Goal: Task Accomplishment & Management: Manage account settings

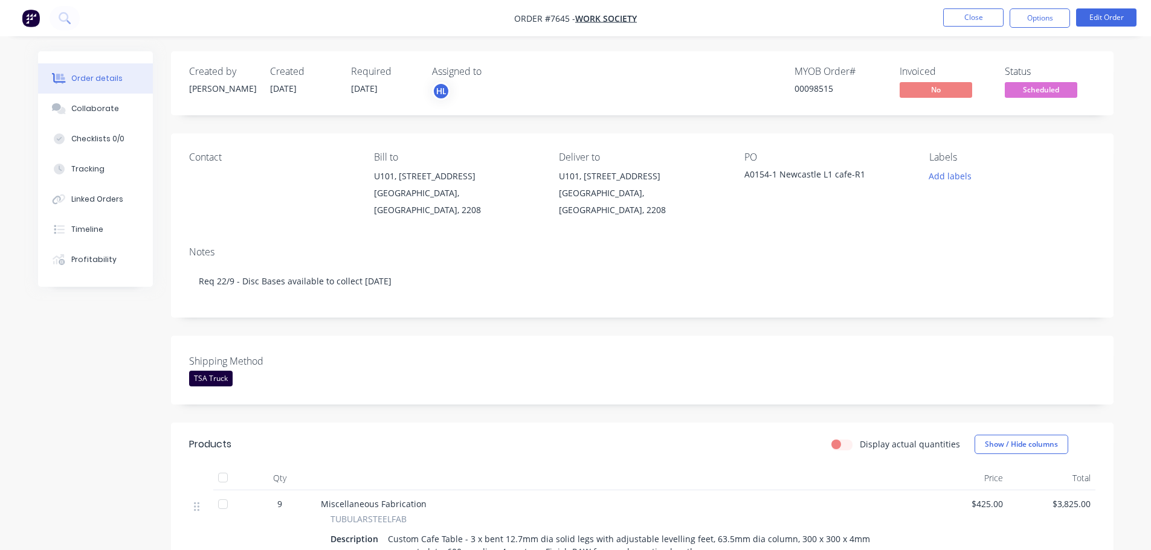
scroll to position [362, 0]
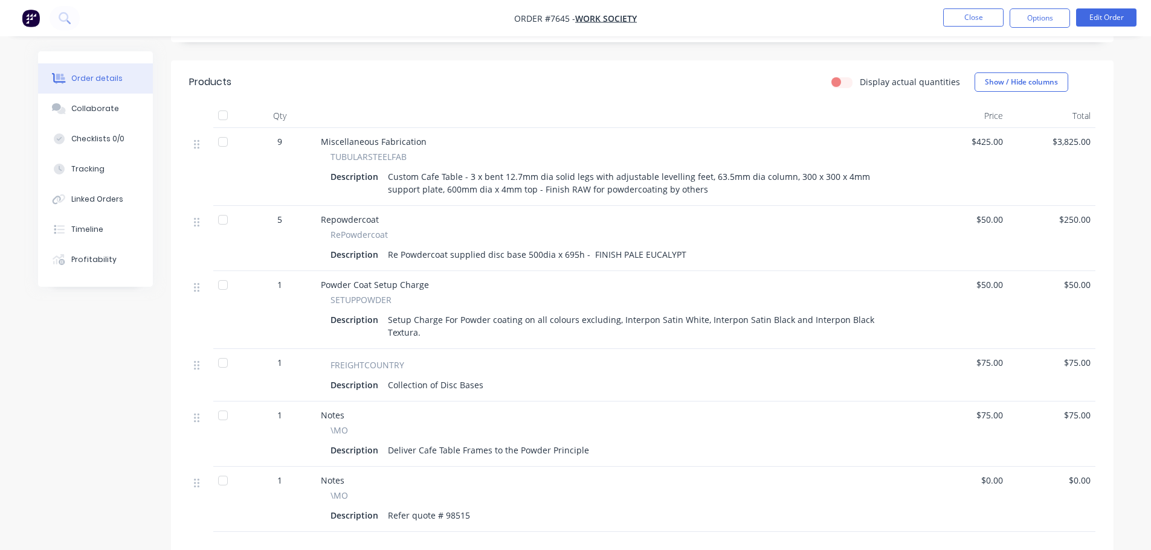
click at [31, 21] on img "button" at bounding box center [31, 18] width 18 height 18
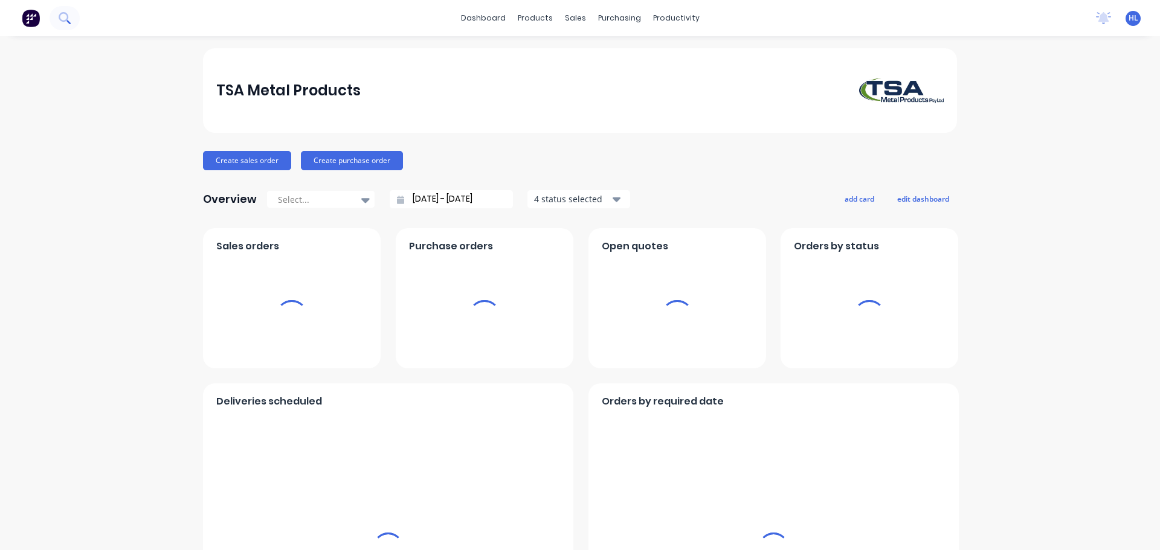
click at [59, 19] on icon at bounding box center [64, 17] width 11 height 11
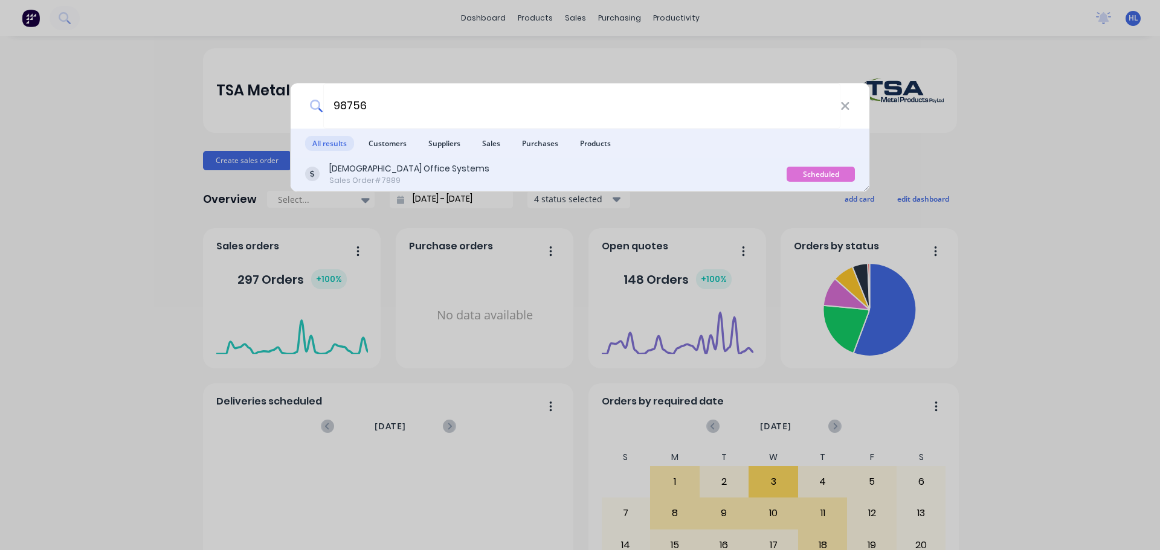
type input "98756"
click at [379, 176] on div "Sales Order #7889" at bounding box center [409, 180] width 160 height 11
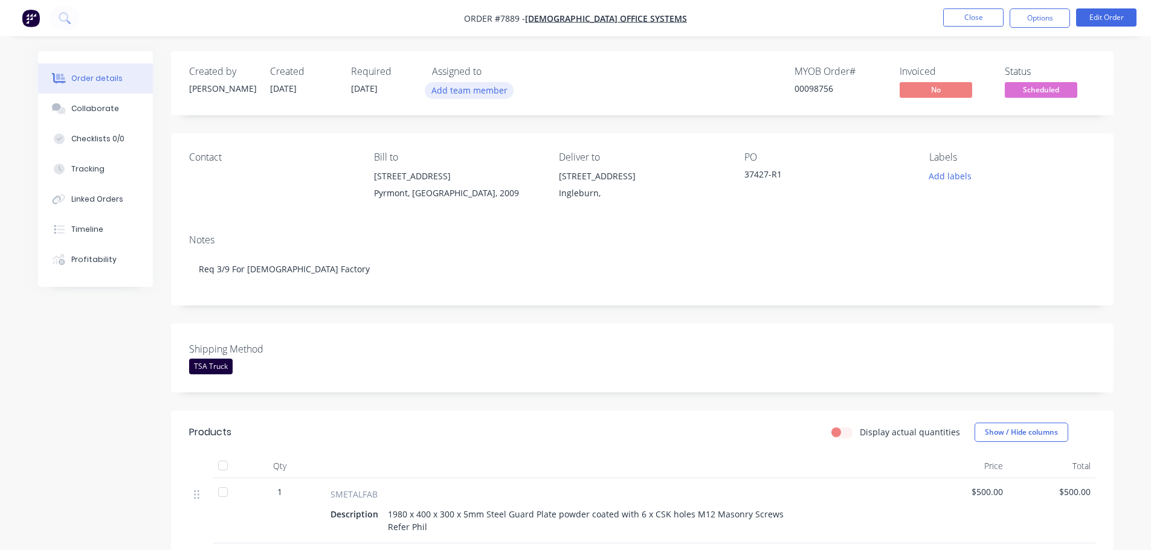
click at [474, 94] on button "Add team member" at bounding box center [469, 90] width 89 height 16
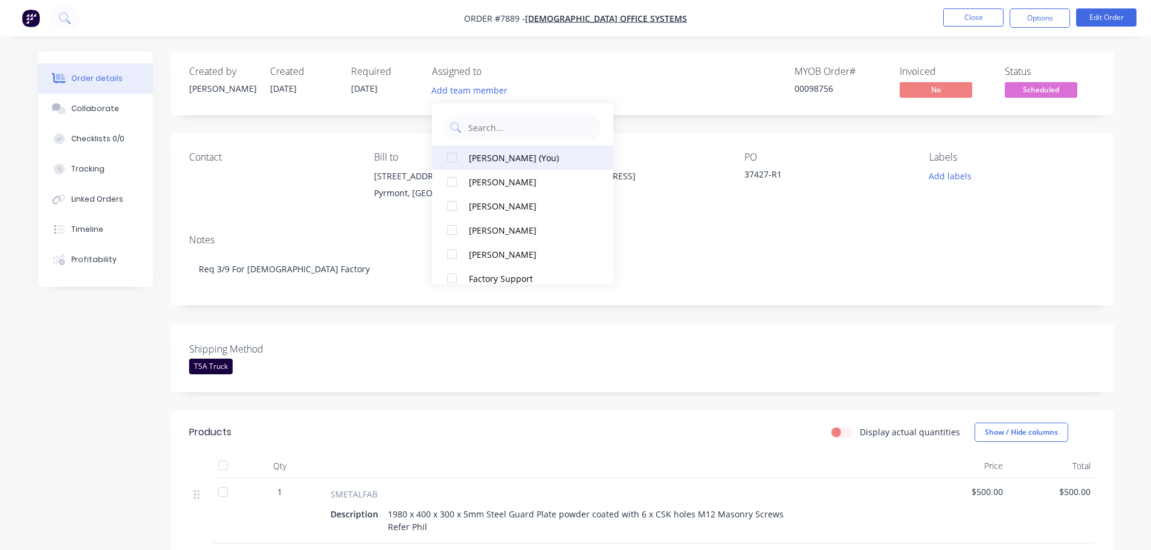
click at [452, 156] on div at bounding box center [452, 158] width 24 height 24
click at [86, 111] on div "Collaborate" at bounding box center [95, 108] width 48 height 11
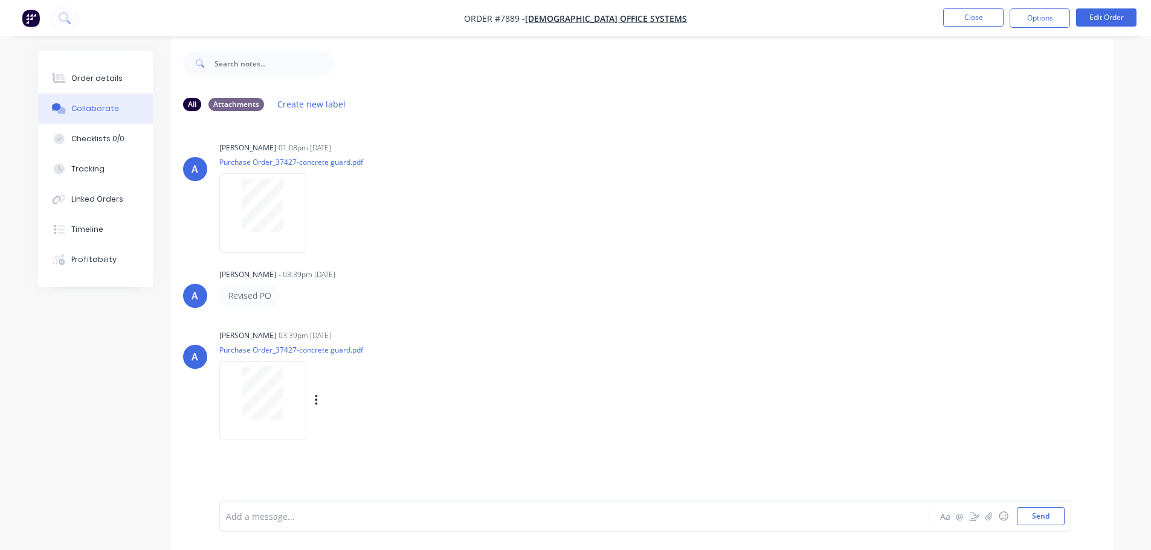
scroll to position [18, 0]
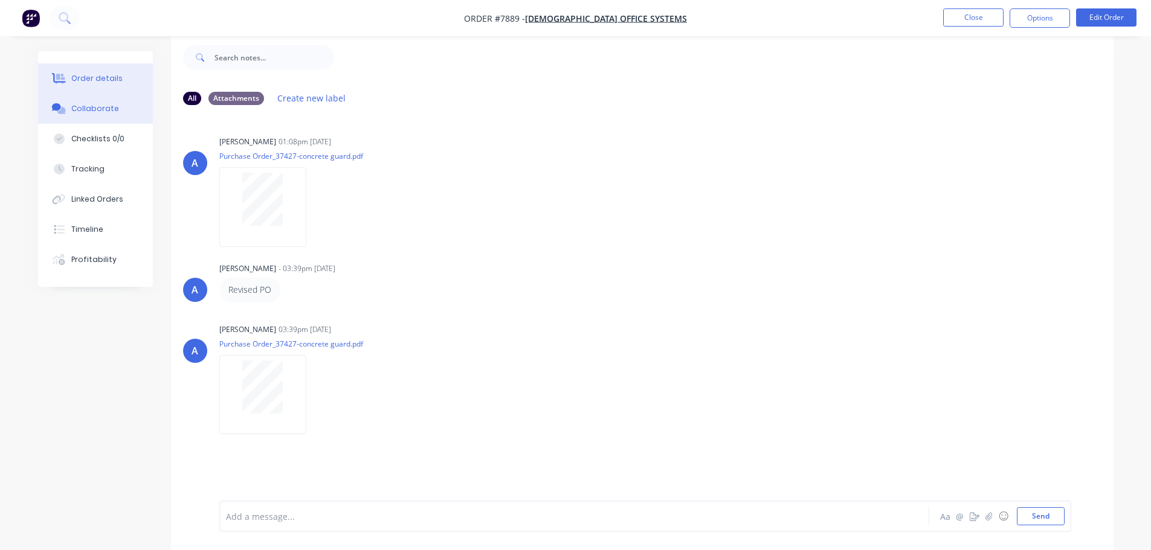
click at [74, 86] on button "Order details" at bounding box center [95, 78] width 115 height 30
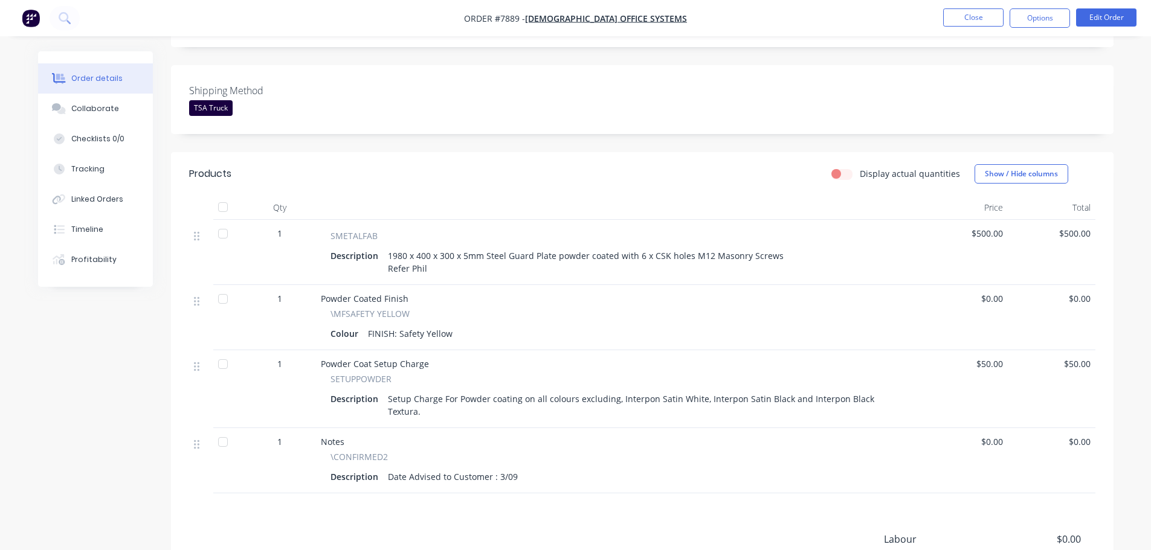
scroll to position [260, 0]
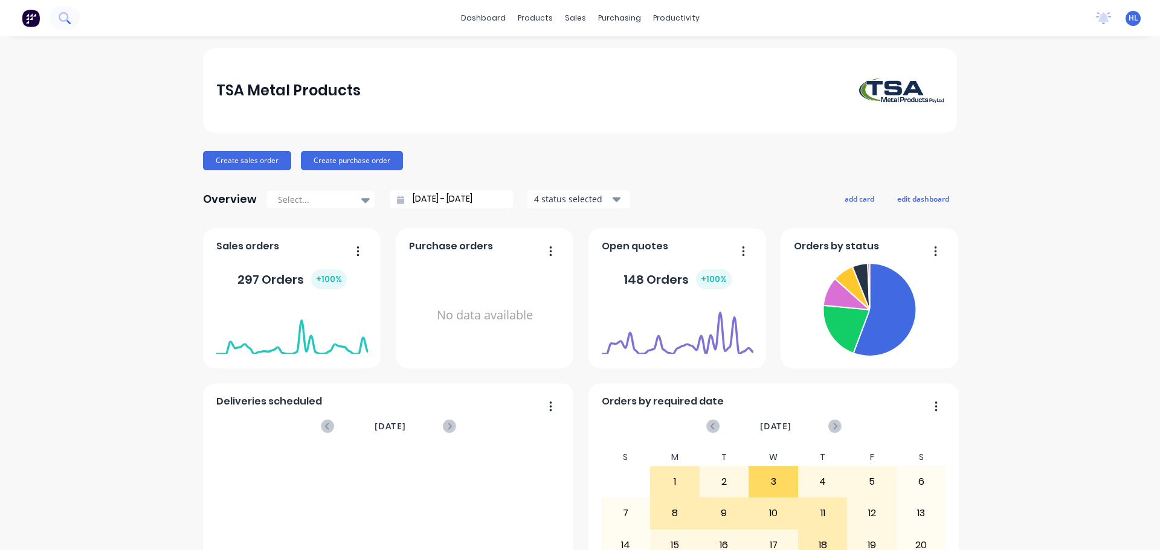
click at [63, 19] on icon at bounding box center [64, 17] width 11 height 11
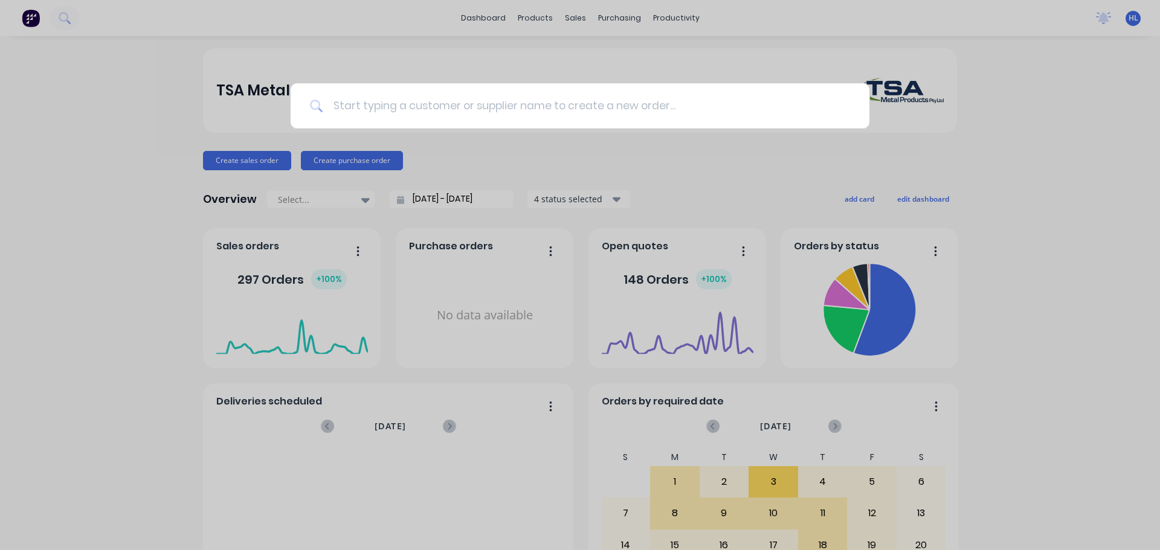
click at [393, 110] on input at bounding box center [586, 105] width 527 height 45
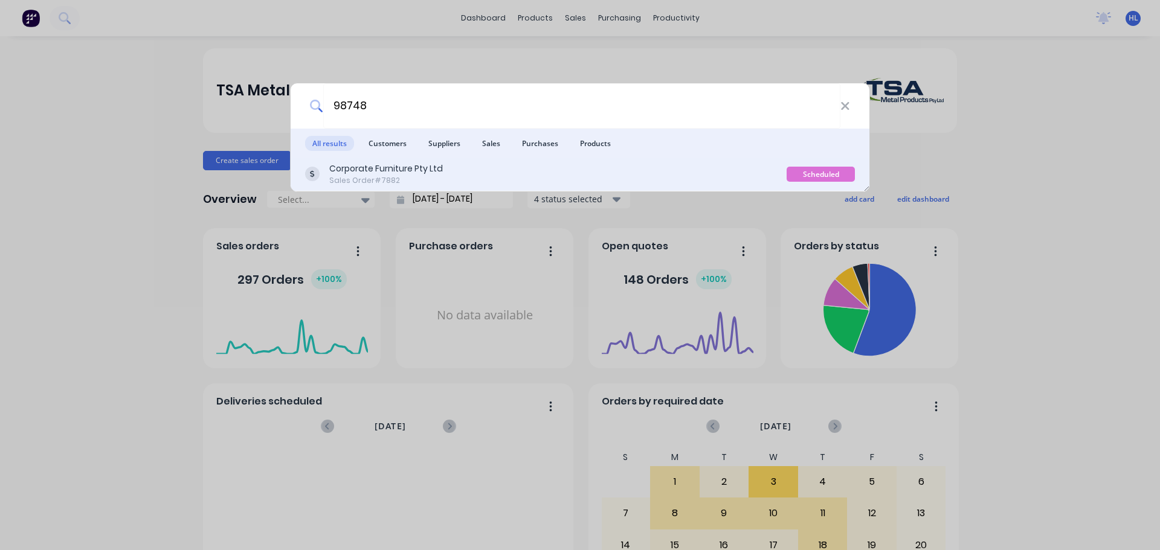
type input "98748"
click at [418, 174] on div "Corporate Furniture Pty Ltd" at bounding box center [386, 168] width 114 height 13
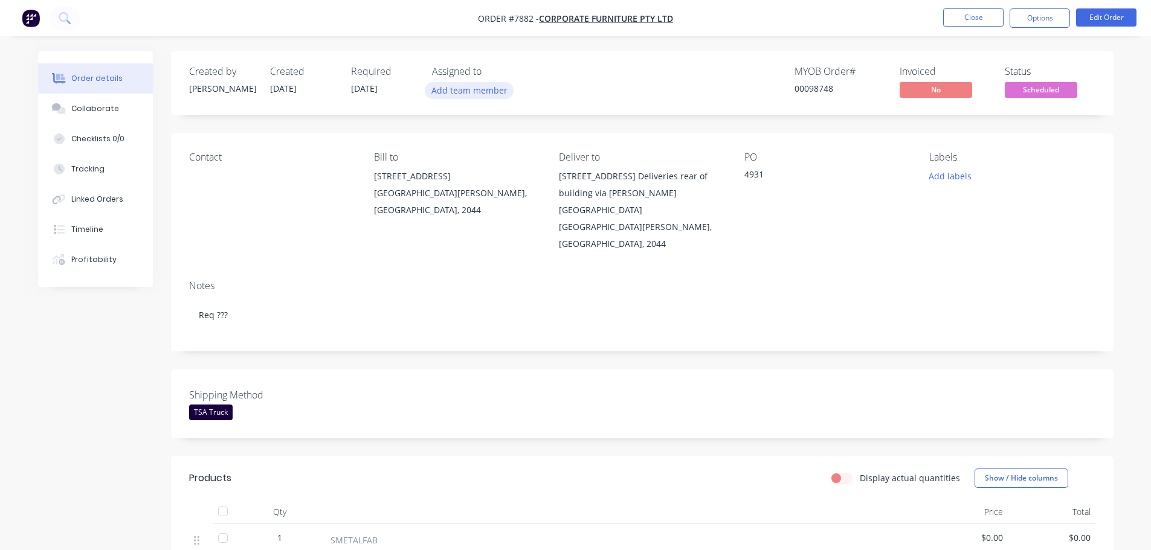
click at [472, 93] on button "Add team member" at bounding box center [469, 90] width 89 height 16
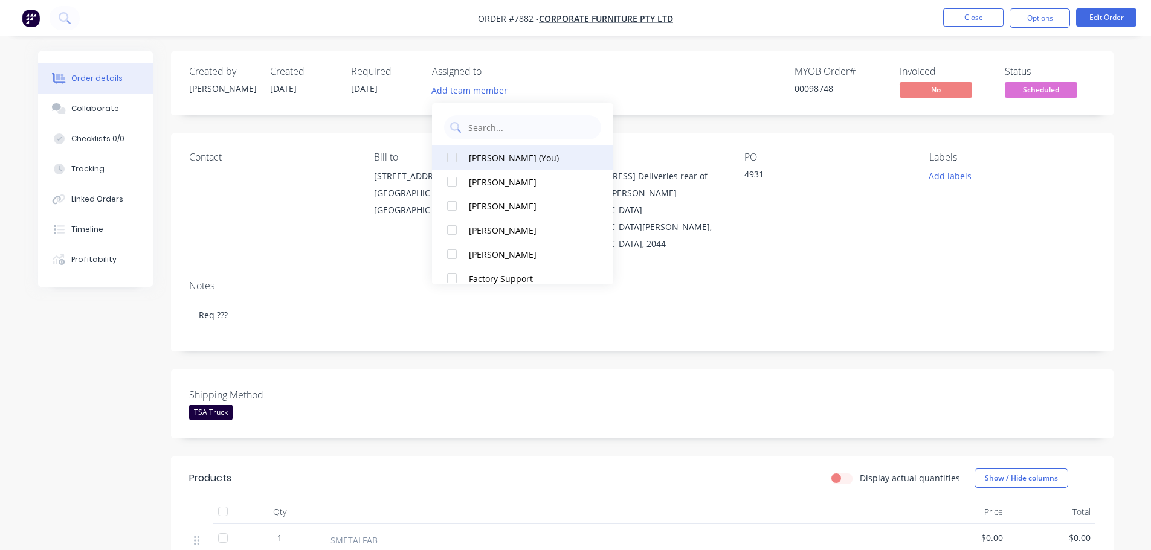
click at [452, 154] on div at bounding box center [452, 158] width 24 height 24
click at [148, 356] on div "Created by Allisa Created 28/08/25 Required 12/09/25 Assigned to HL MYOB Order …" at bounding box center [575, 518] width 1075 height 935
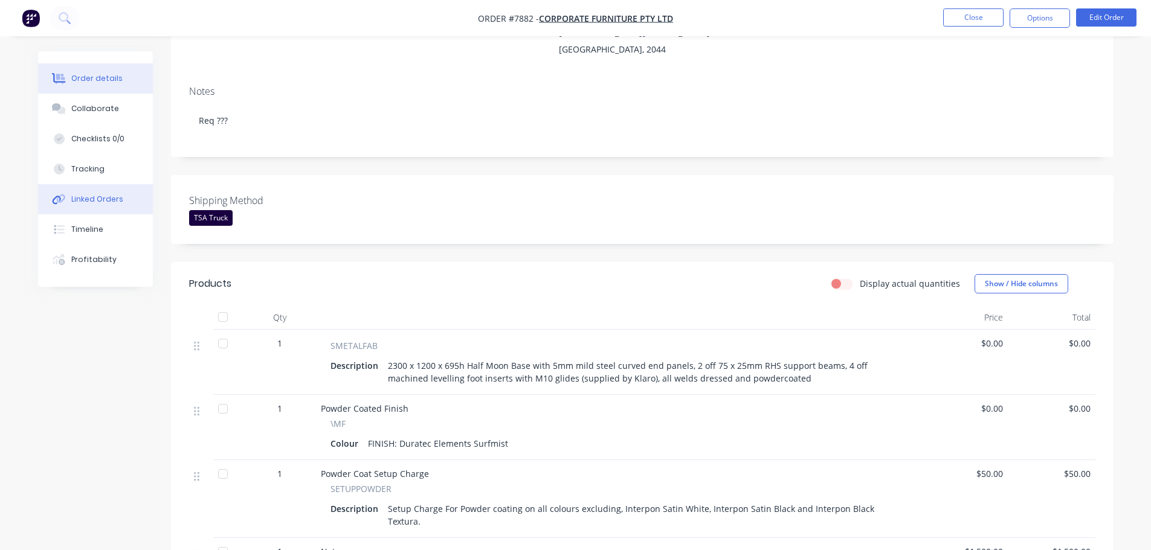
scroll to position [181, 0]
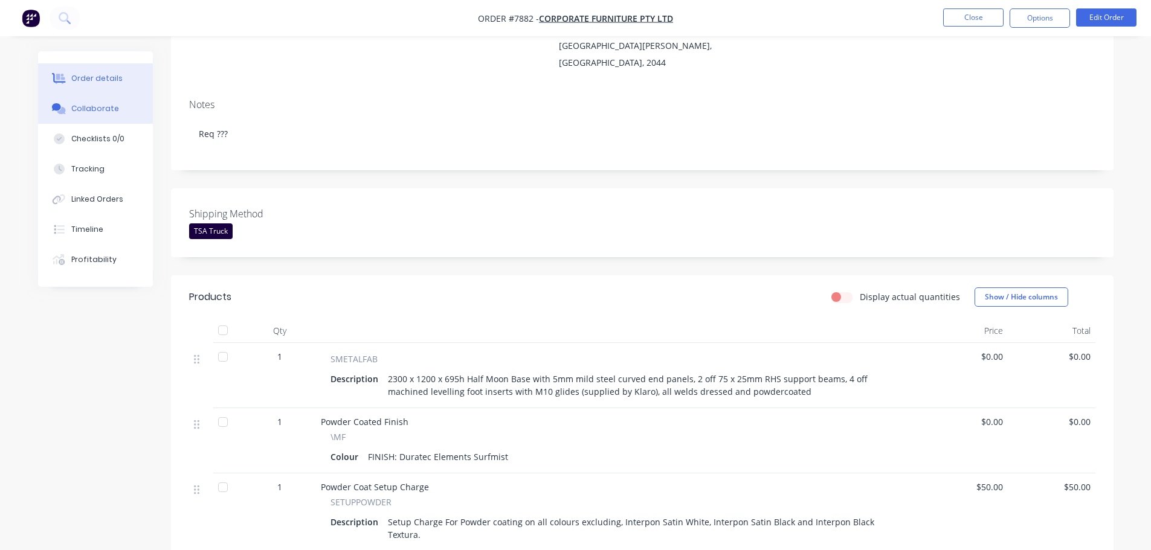
click at [92, 114] on div "Collaborate" at bounding box center [95, 108] width 48 height 11
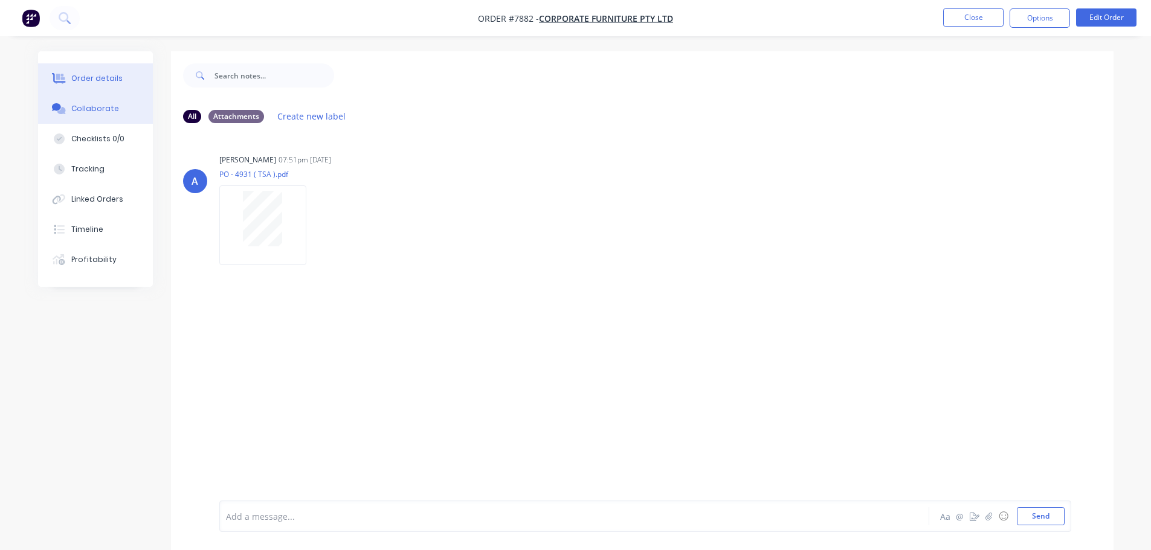
click at [114, 77] on div "Order details" at bounding box center [96, 78] width 51 height 11
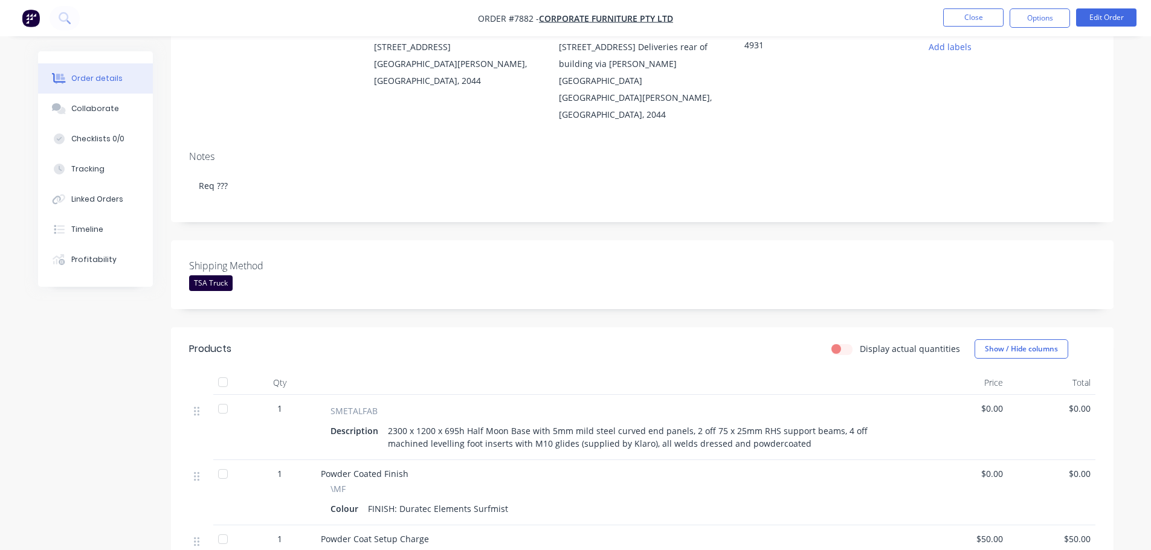
scroll to position [181, 0]
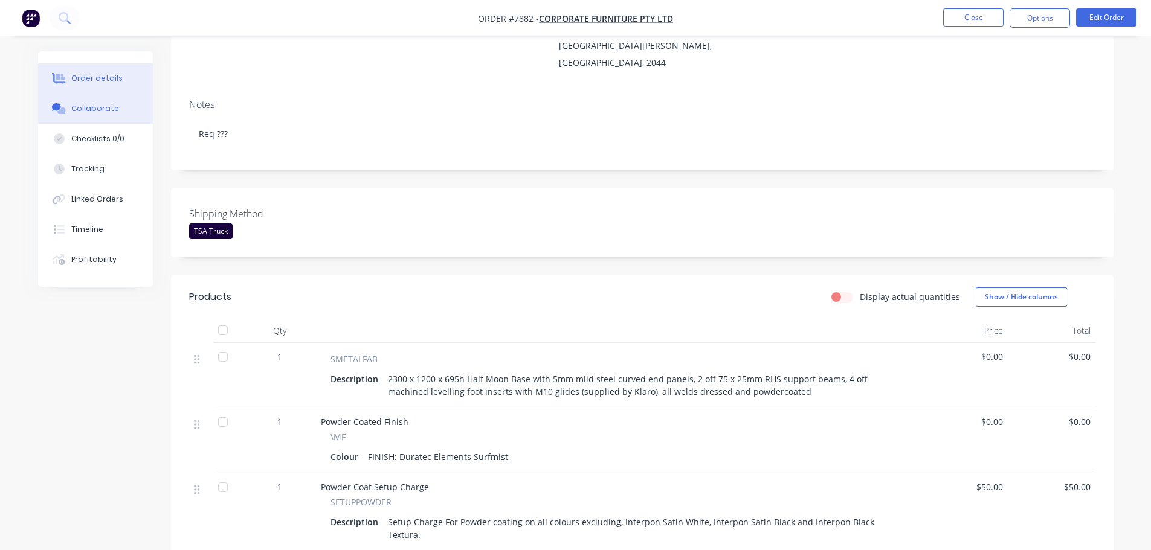
click at [102, 110] on div "Collaborate" at bounding box center [95, 108] width 48 height 11
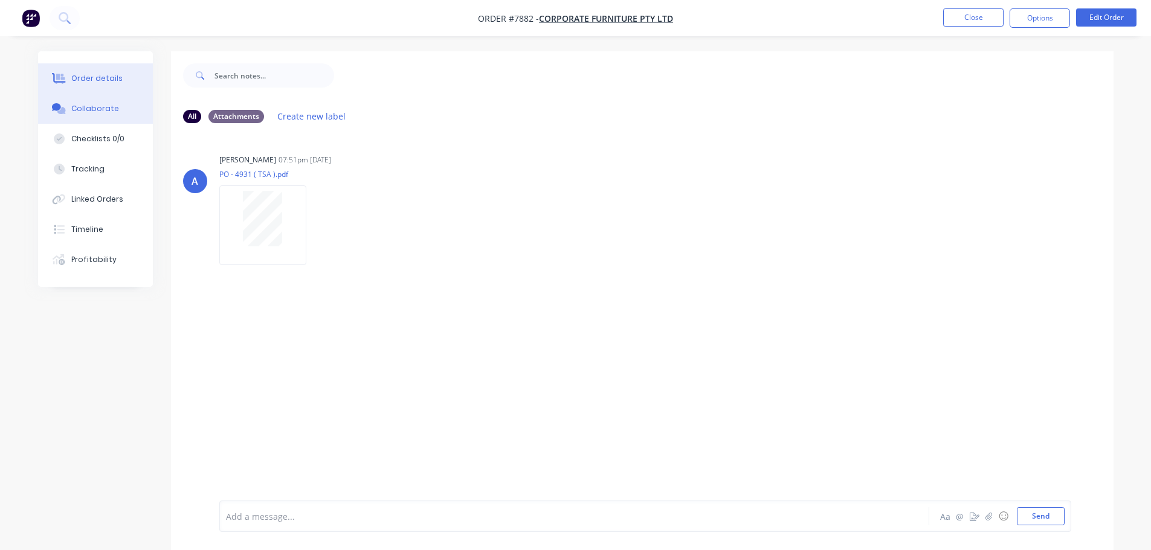
click at [101, 79] on div "Order details" at bounding box center [96, 78] width 51 height 11
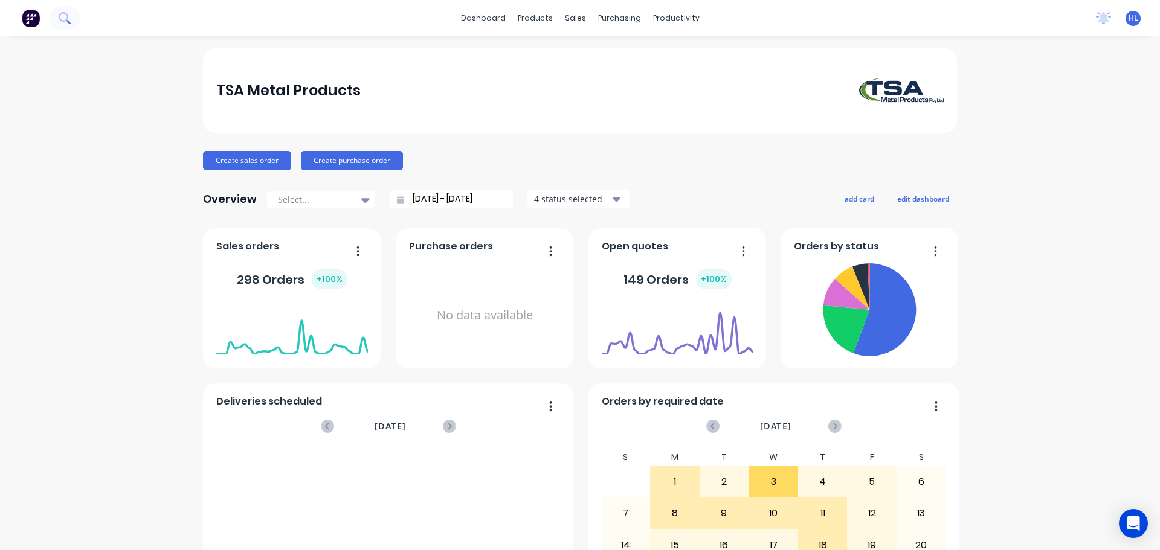
click at [67, 23] on icon at bounding box center [64, 17] width 11 height 11
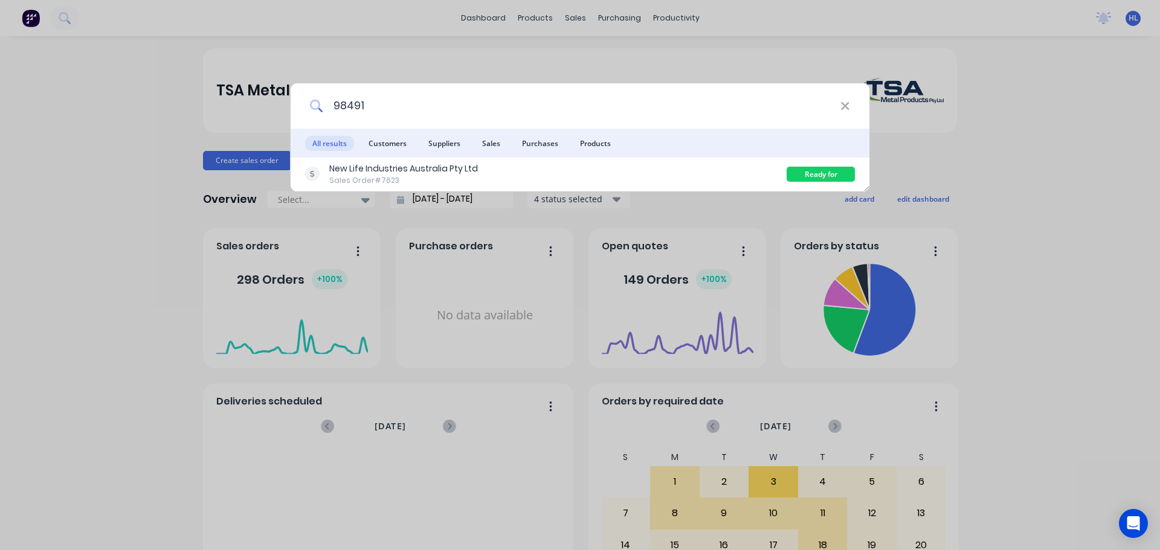
click at [394, 106] on input "98491" at bounding box center [581, 105] width 517 height 45
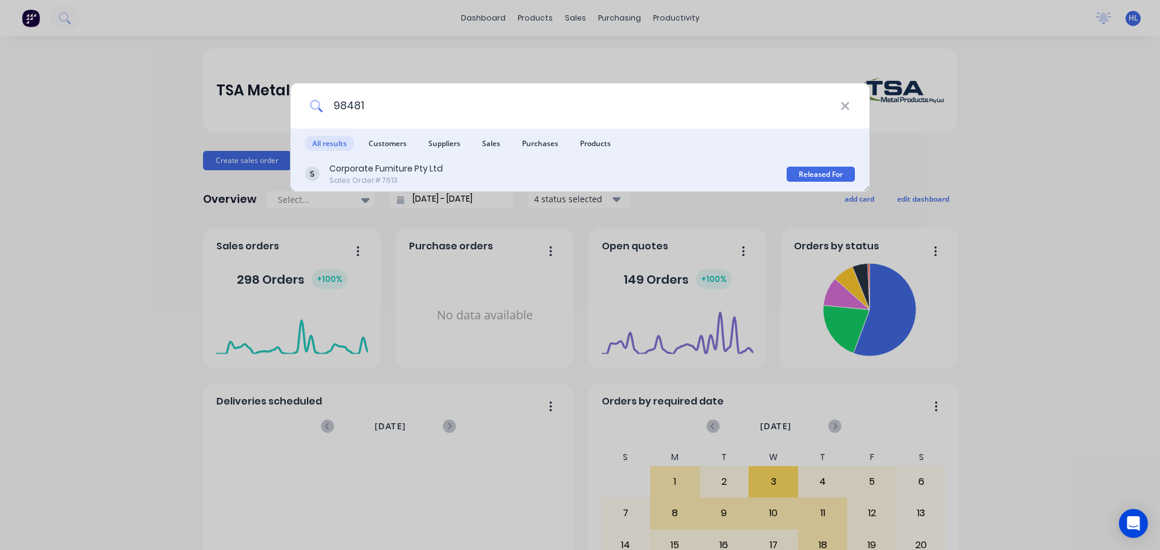
type input "98481"
click at [421, 167] on div "Corporate Furniture Pty Ltd" at bounding box center [386, 168] width 114 height 13
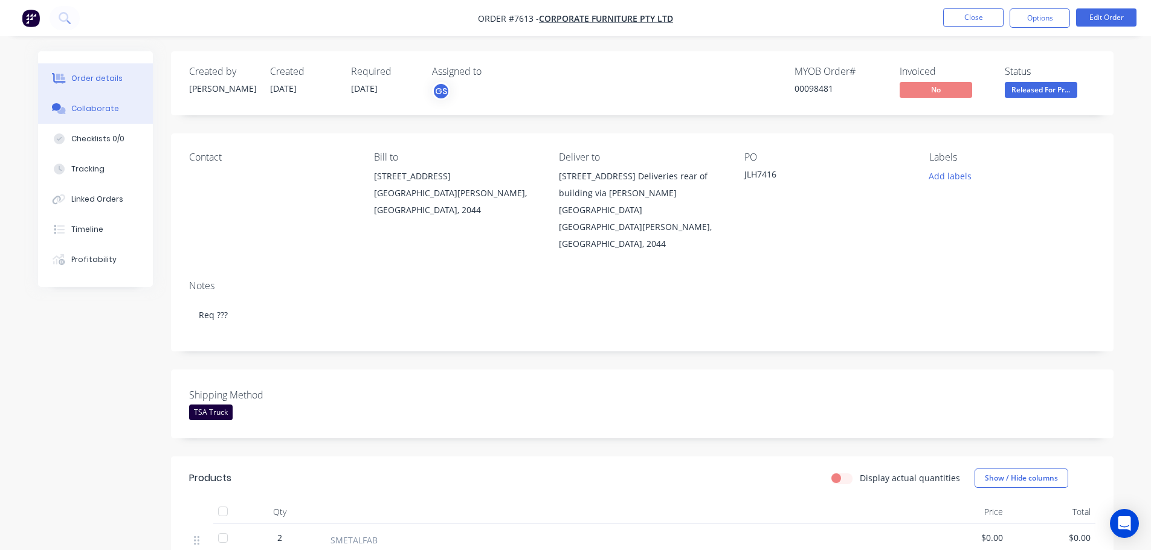
click at [89, 104] on div "Collaborate" at bounding box center [95, 108] width 48 height 11
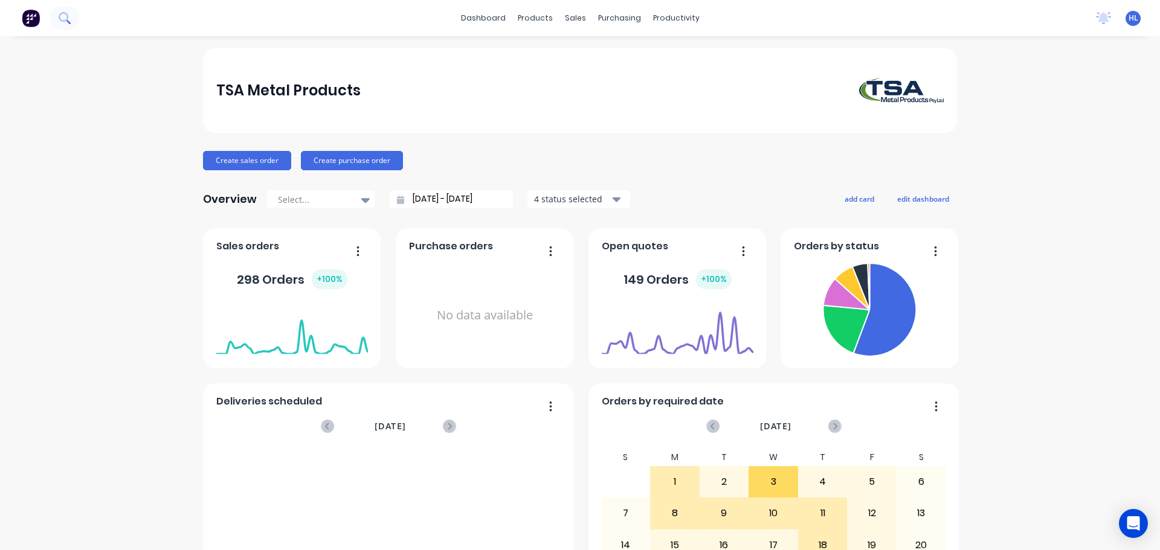
click at [65, 27] on button at bounding box center [65, 18] width 30 height 24
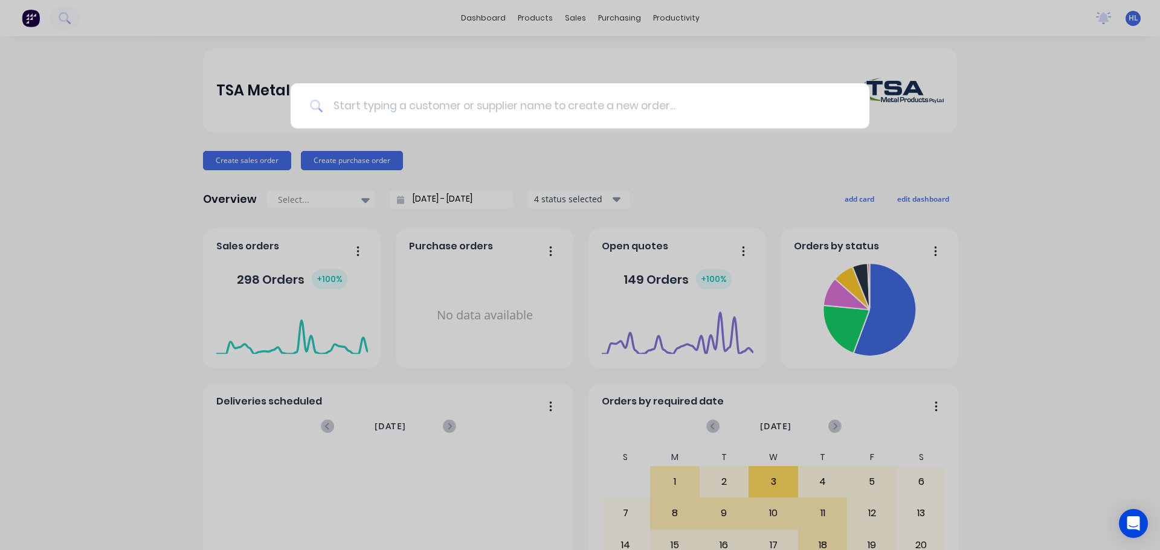
click at [403, 112] on input at bounding box center [586, 105] width 527 height 45
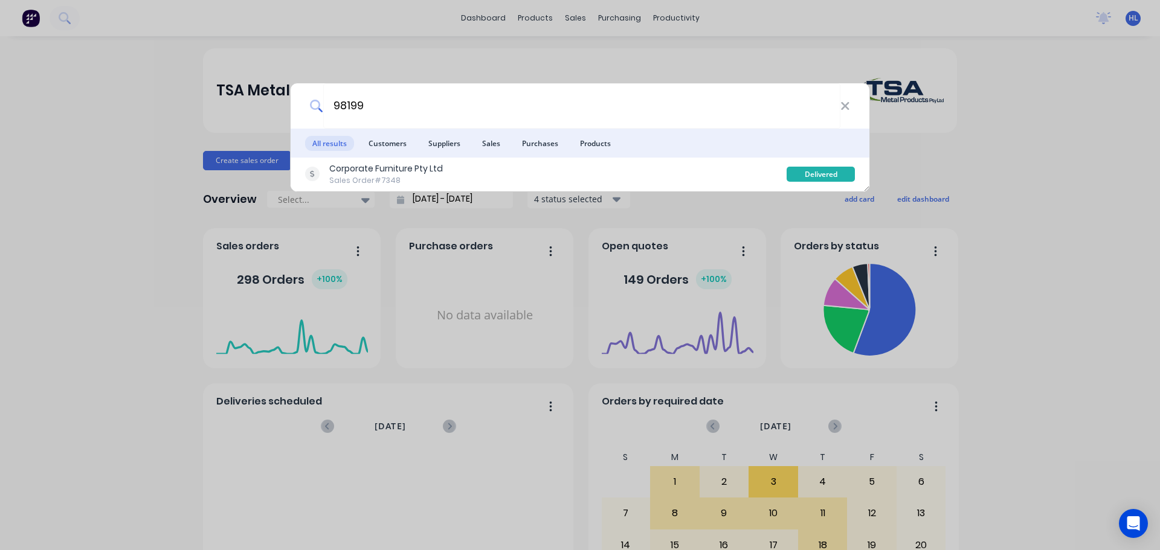
type input "98199"
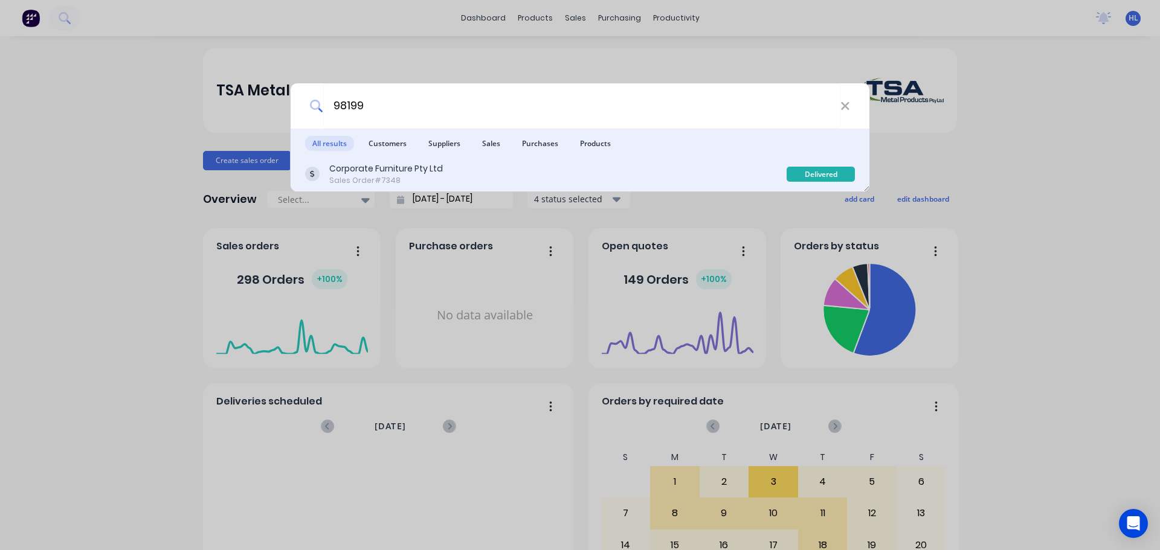
click at [462, 175] on div "Corporate Furniture Pty Ltd Sales Order #7348" at bounding box center [545, 174] width 481 height 24
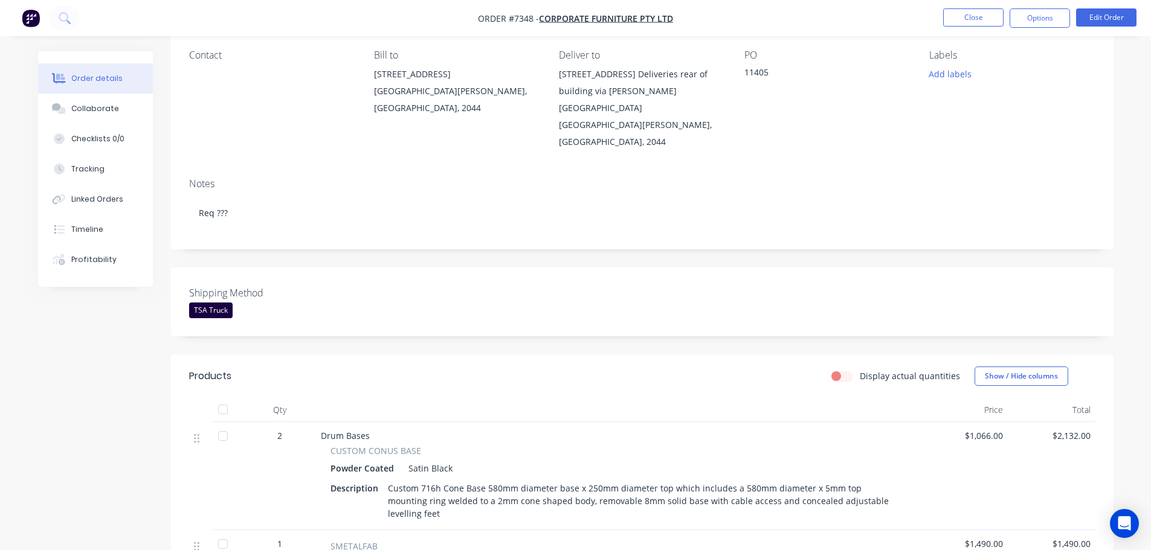
scroll to position [181, 0]
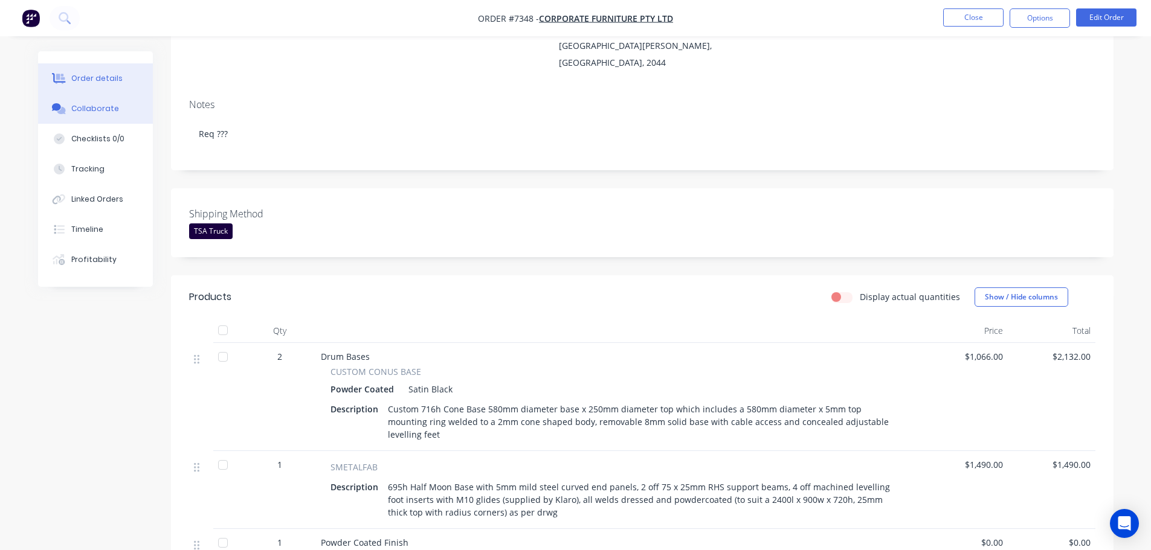
click at [99, 108] on div "Collaborate" at bounding box center [95, 108] width 48 height 11
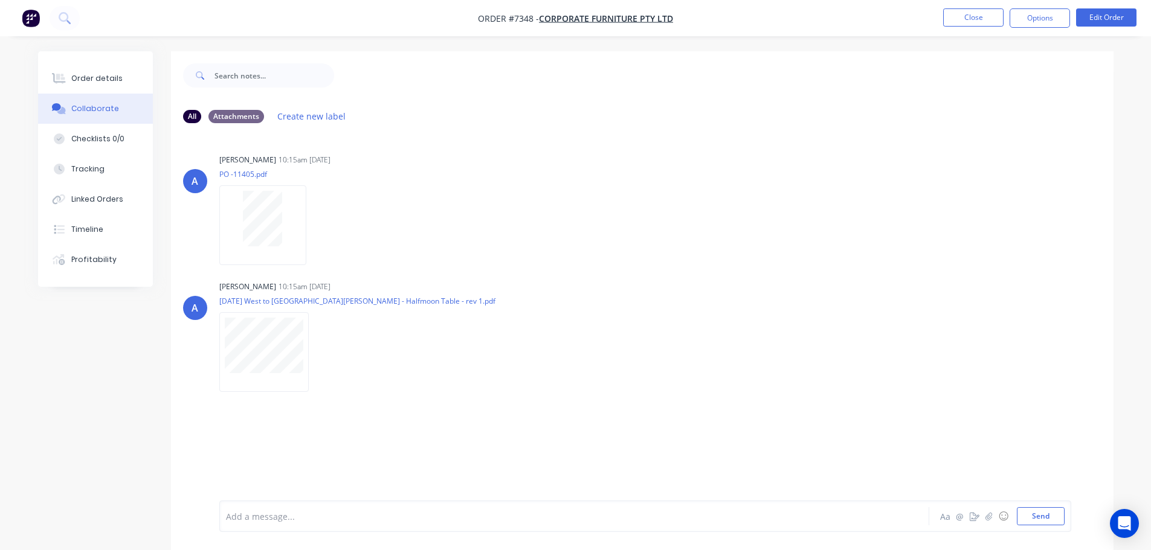
click at [265, 271] on div "A Allisa 10:15am 21/07/25 PO -11405.pdf Labels Download A Allisa 10:15am 21/07/…" at bounding box center [642, 269] width 942 height 236
click at [77, 86] on button "Order details" at bounding box center [95, 78] width 115 height 30
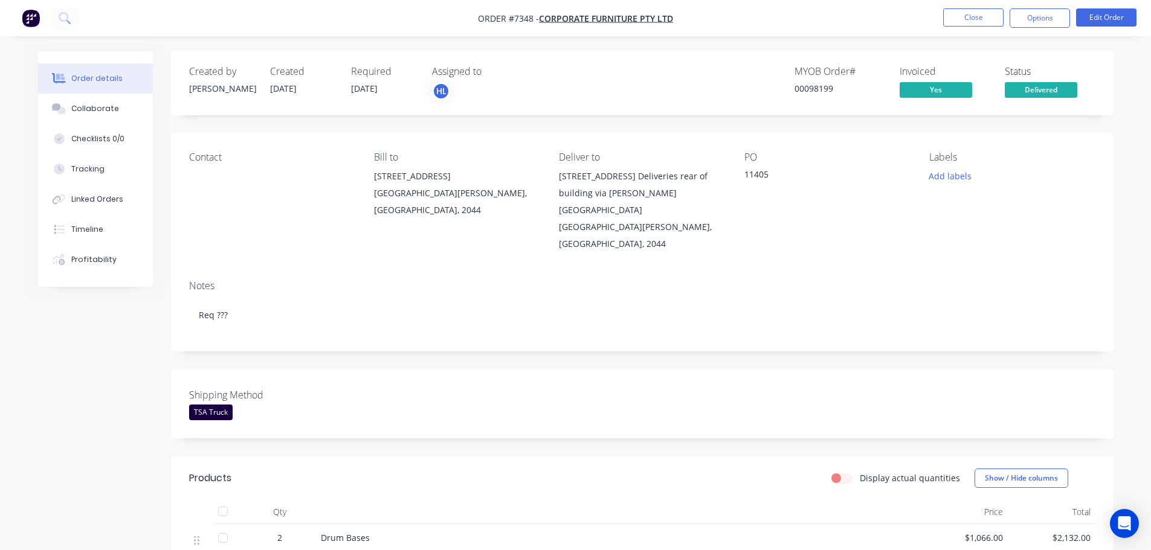
click at [27, 22] on img "button" at bounding box center [31, 18] width 18 height 18
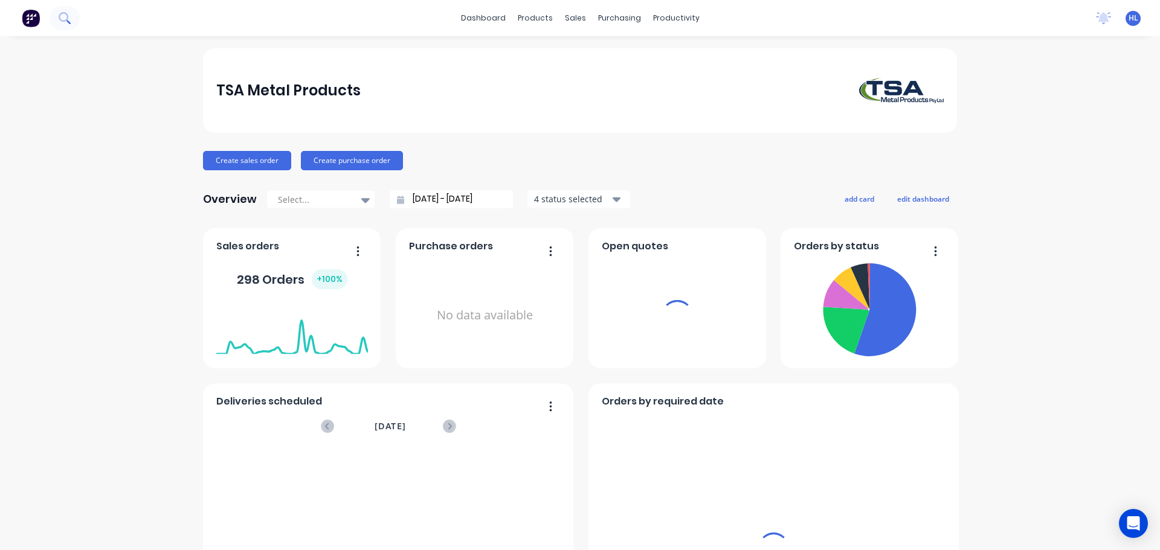
click at [63, 16] on icon at bounding box center [64, 17] width 11 height 11
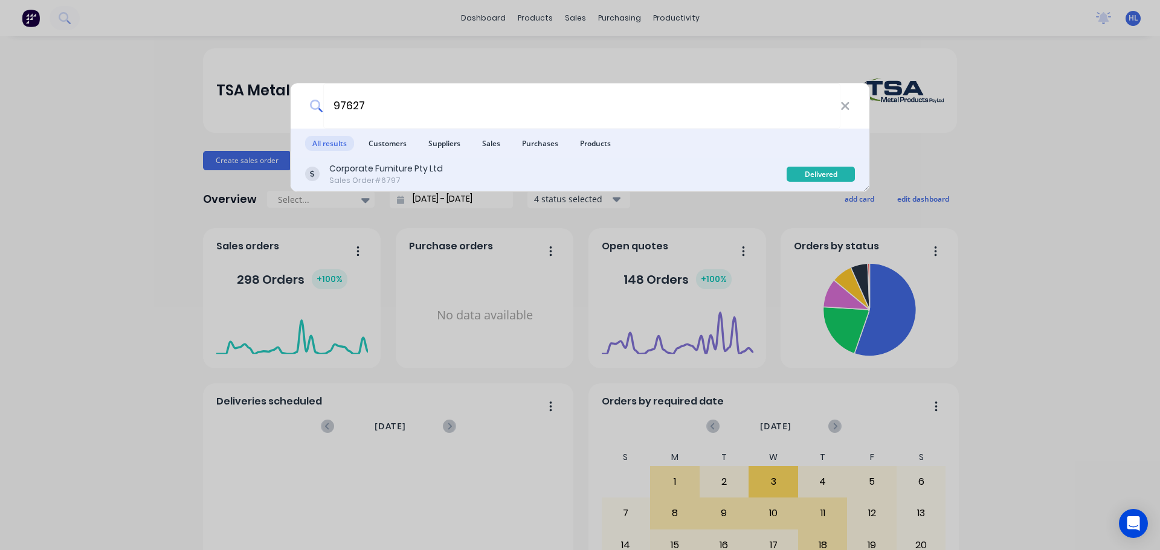
type input "97627"
click at [361, 176] on div "Sales Order #6797" at bounding box center [386, 180] width 114 height 11
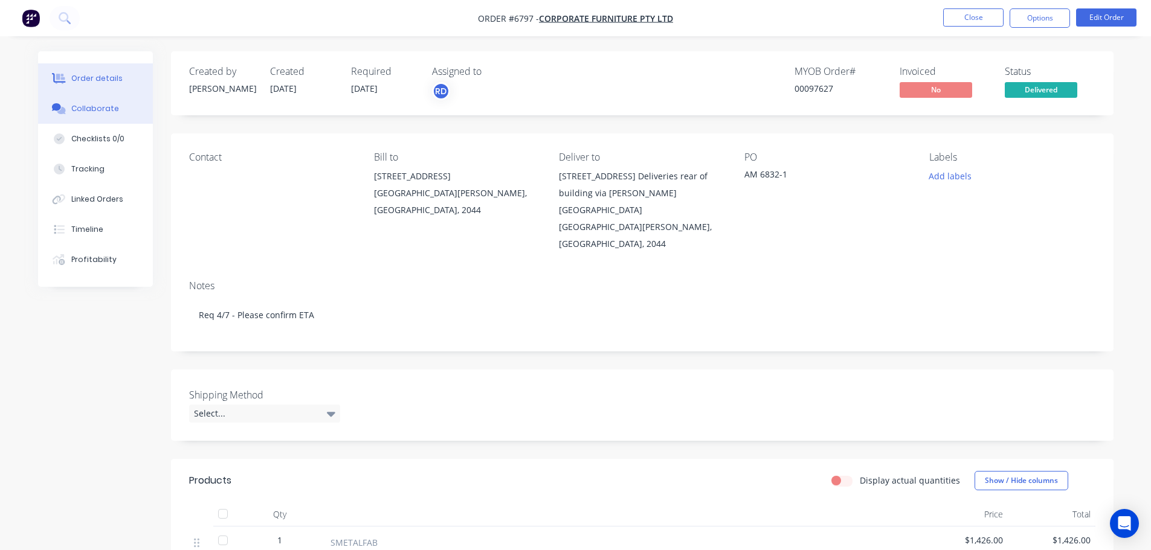
click at [98, 110] on div "Collaborate" at bounding box center [95, 108] width 48 height 11
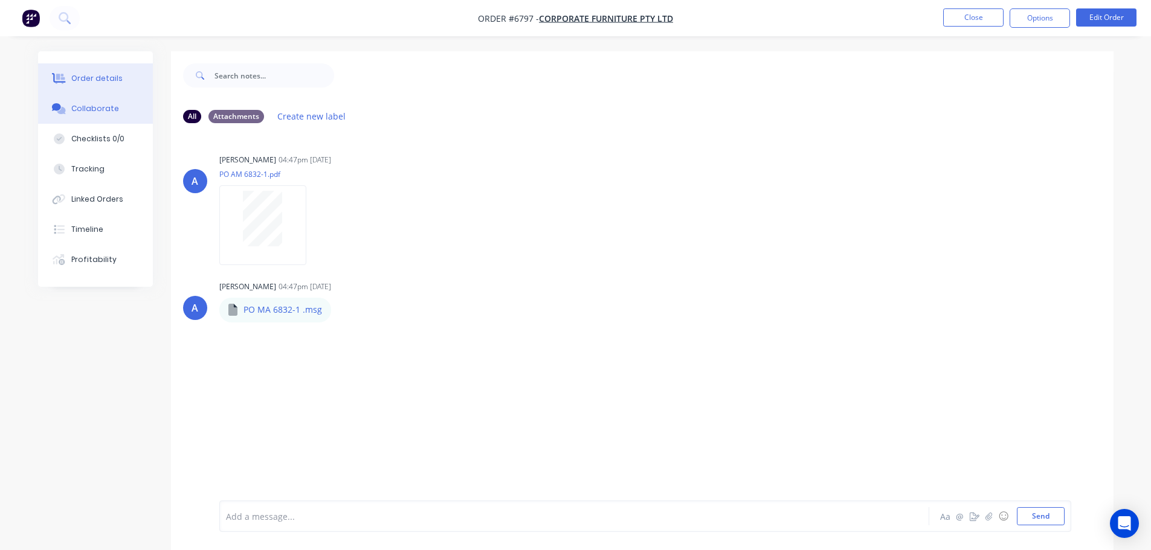
click at [83, 78] on div "Order details" at bounding box center [96, 78] width 51 height 11
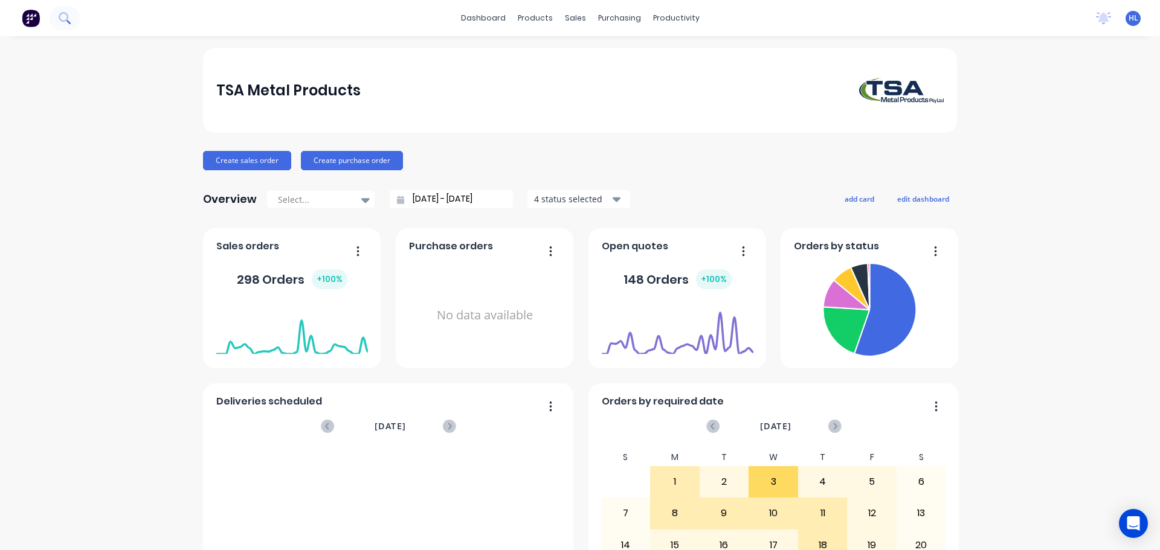
click at [60, 15] on icon at bounding box center [64, 17] width 10 height 10
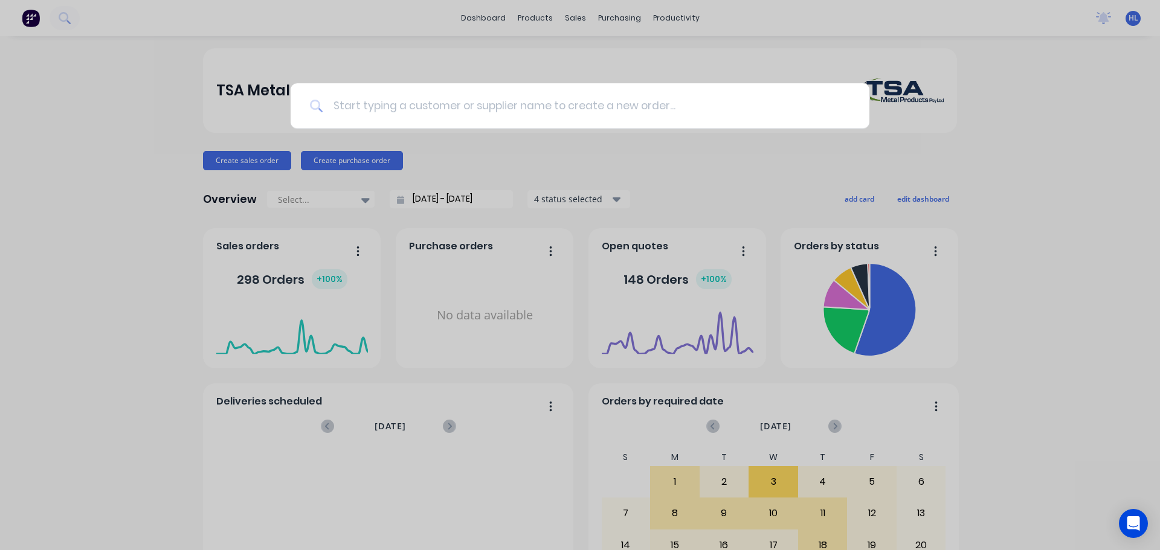
click at [375, 101] on input at bounding box center [586, 105] width 527 height 45
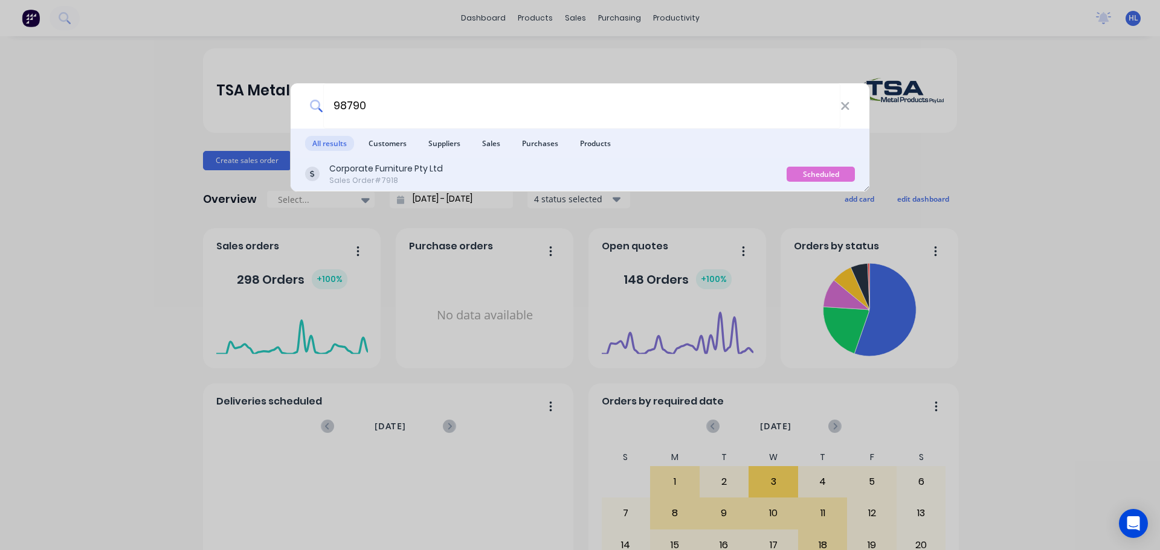
type input "98790"
click at [374, 178] on div "Sales Order #7918" at bounding box center [386, 180] width 114 height 11
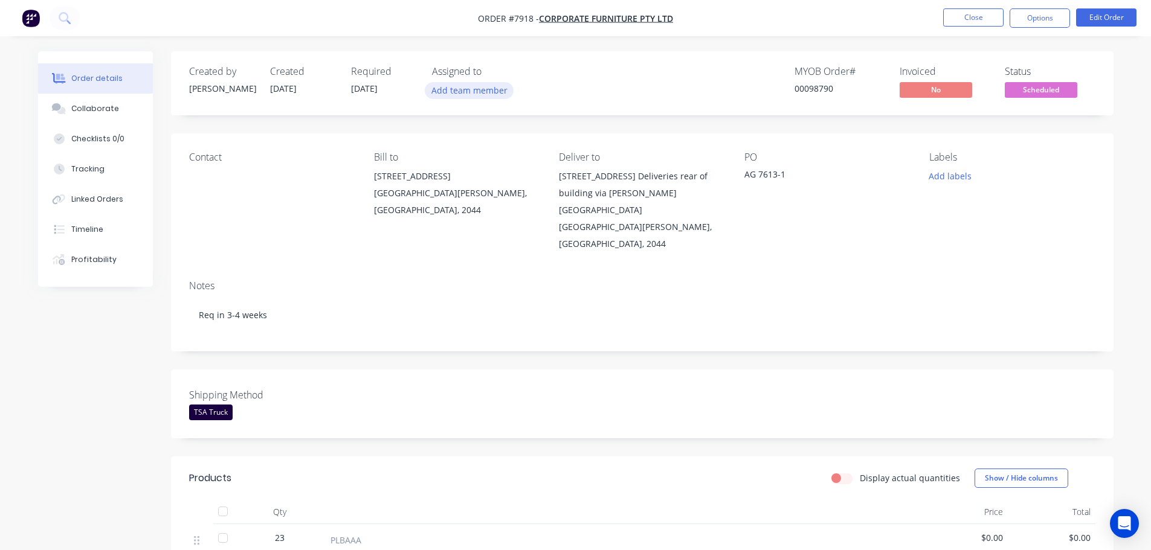
click at [467, 86] on button "Add team member" at bounding box center [469, 90] width 89 height 16
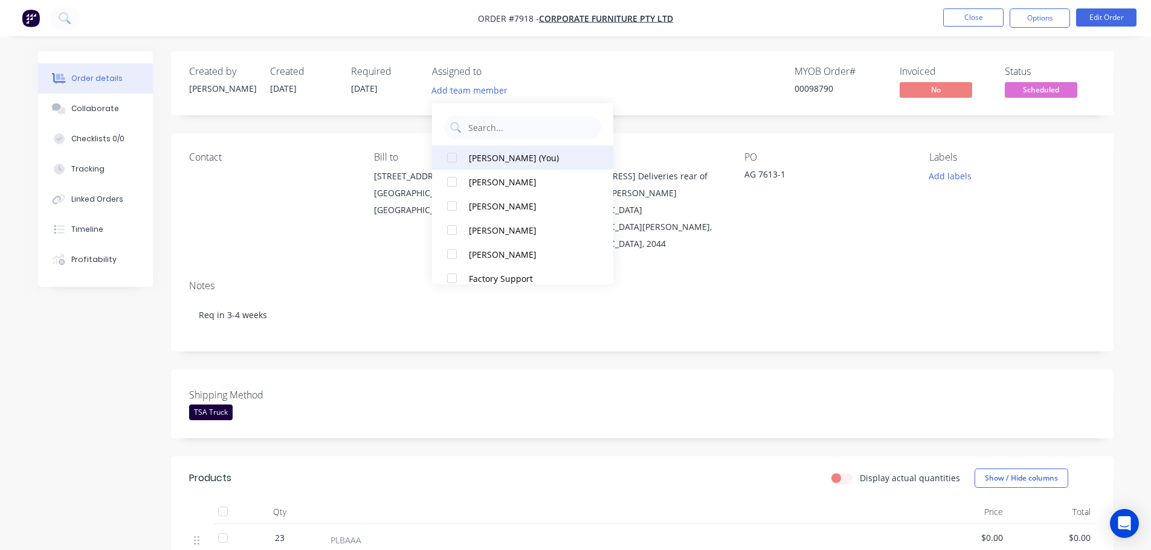
click at [455, 158] on div at bounding box center [452, 158] width 24 height 24
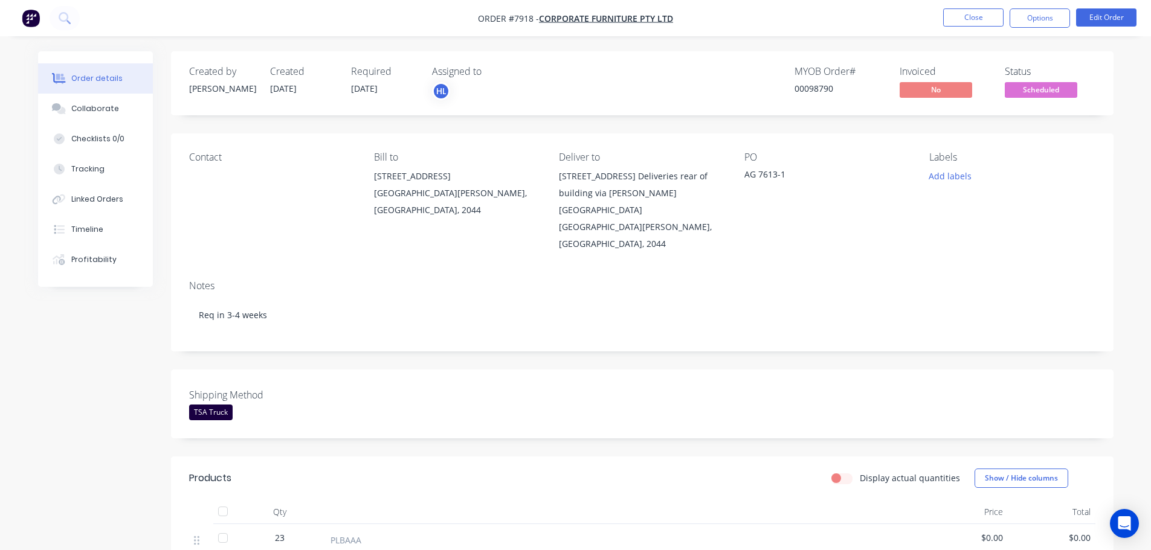
click at [111, 341] on div "Created by Allisa Created 01/09/25 Required 19/09/25 Assigned to HL MYOB Order …" at bounding box center [575, 449] width 1075 height 797
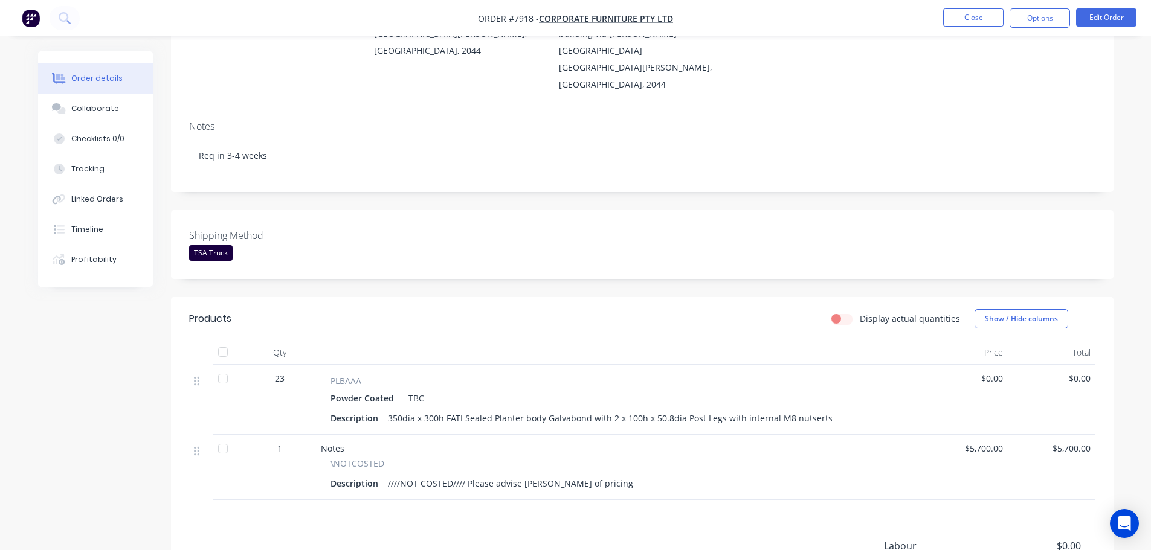
scroll to position [181, 0]
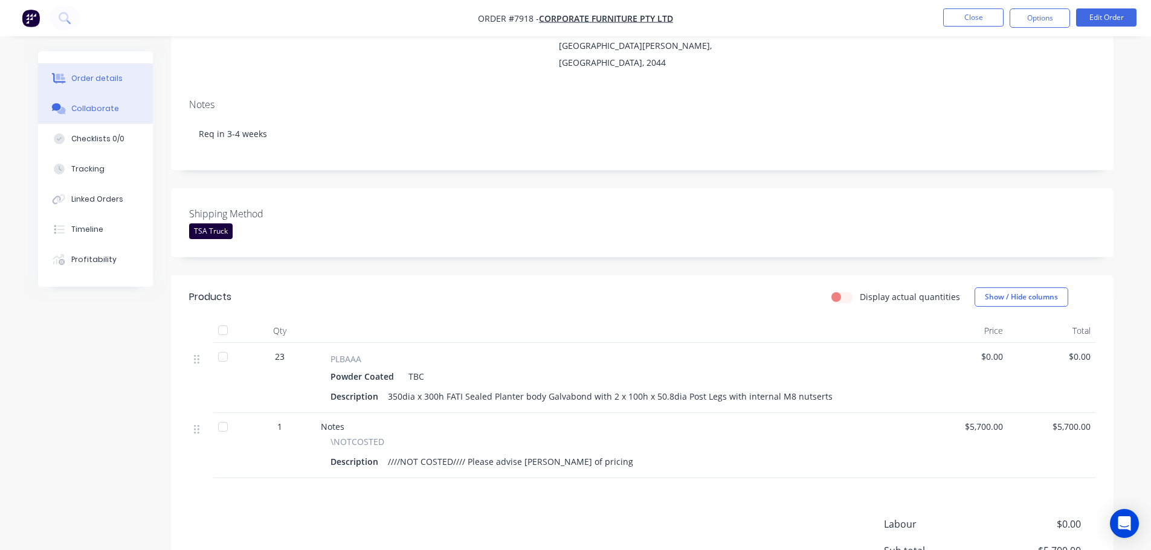
click at [101, 102] on button "Collaborate" at bounding box center [95, 109] width 115 height 30
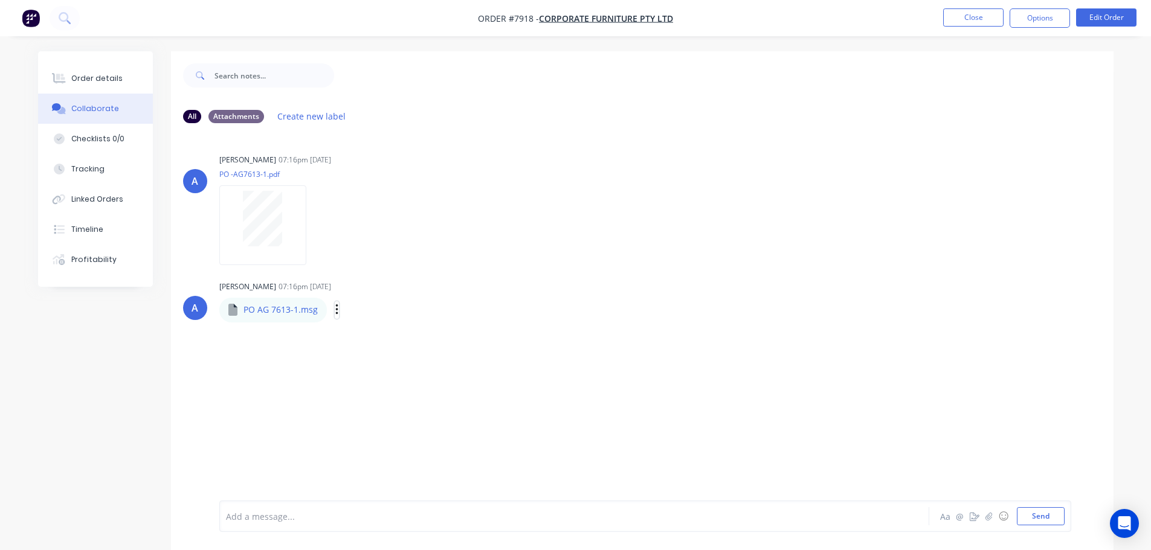
click at [335, 306] on icon "button" at bounding box center [336, 309] width 2 height 11
click at [384, 338] on button "Download" at bounding box center [416, 342] width 136 height 27
click at [103, 80] on div "Order details" at bounding box center [96, 78] width 51 height 11
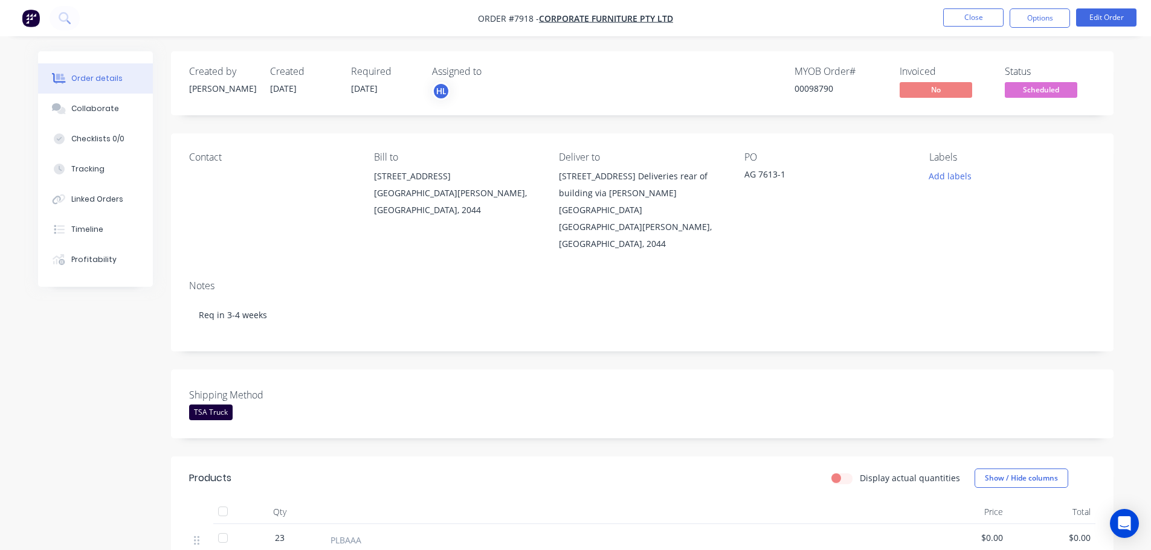
click at [82, 428] on div "Created by Allisa Created 01/09/25 Required 19/09/25 Assigned to HL MYOB Order …" at bounding box center [575, 449] width 1075 height 797
click at [145, 417] on div "Created by Allisa Created 01/09/25 Required 19/09/25 Assigned to HL MYOB Order …" at bounding box center [575, 449] width 1075 height 797
click at [1055, 88] on span "Scheduled" at bounding box center [1040, 89] width 72 height 15
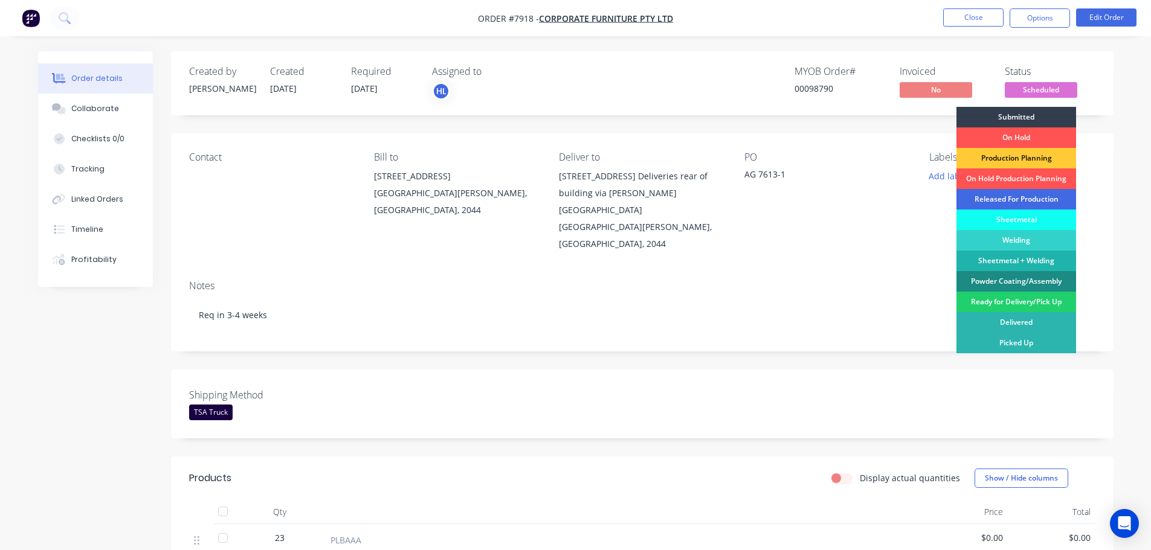
click at [1024, 196] on div "Released For Production" at bounding box center [1016, 199] width 120 height 21
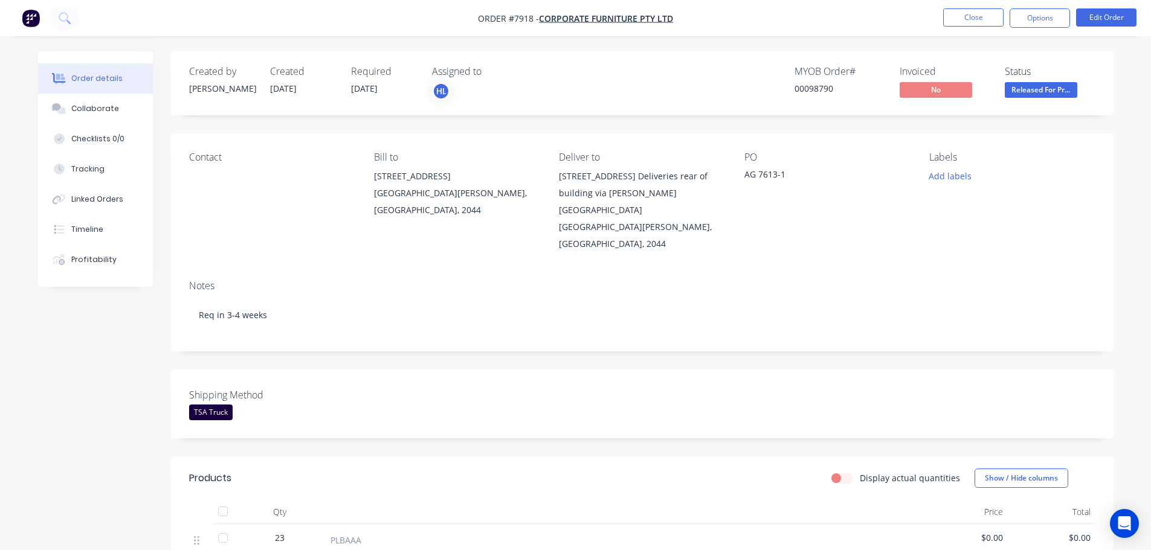
click at [79, 410] on div "Created by Allisa Created 01/09/25 Required 19/09/25 Assigned to HL MYOB Order …" at bounding box center [575, 449] width 1075 height 797
click at [30, 16] on img "button" at bounding box center [31, 18] width 18 height 18
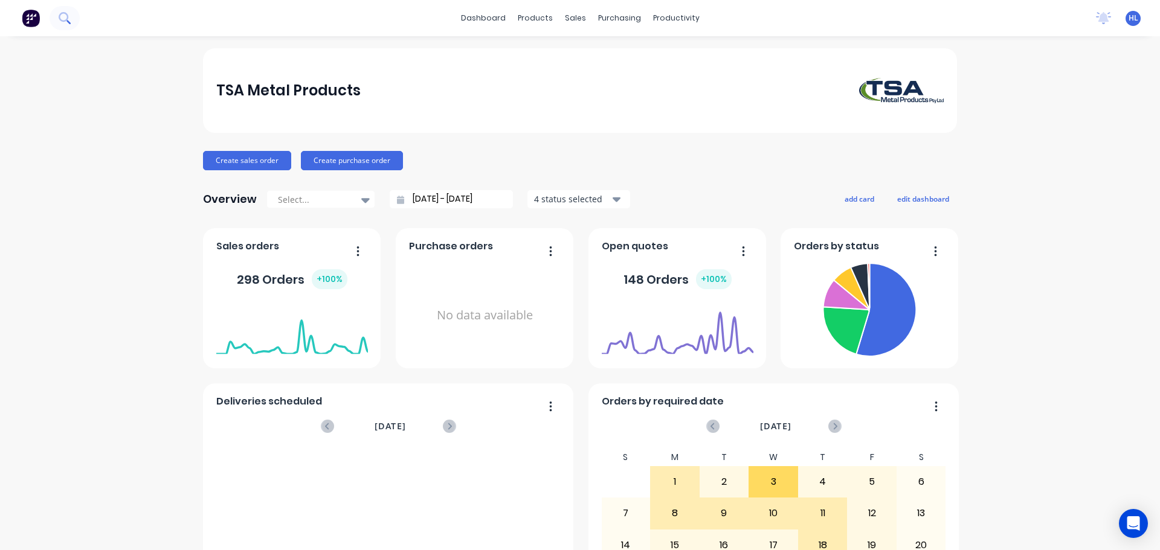
click at [63, 20] on icon at bounding box center [64, 17] width 11 height 11
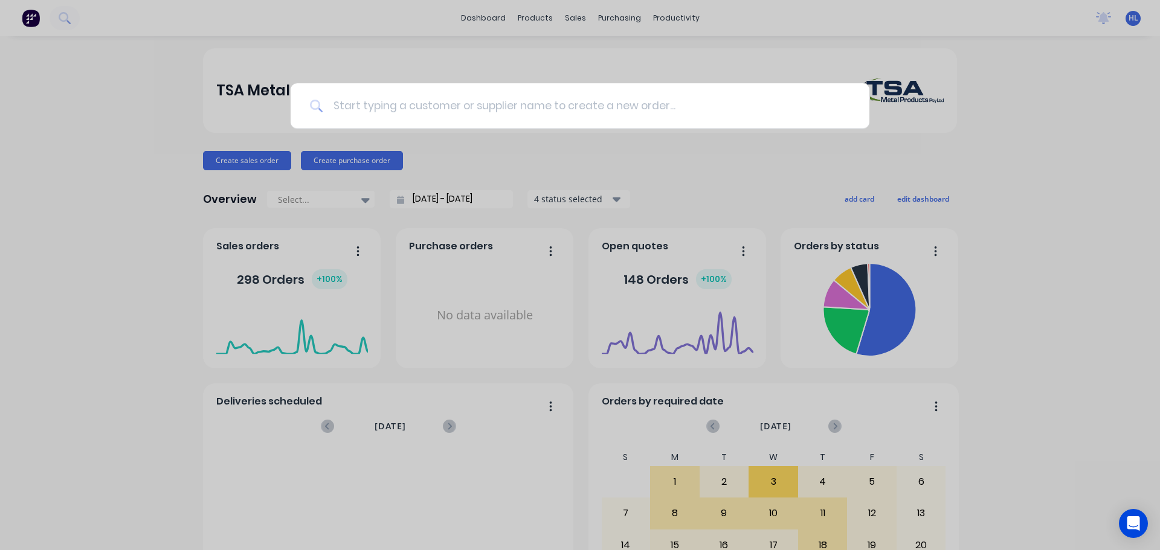
click at [368, 114] on input at bounding box center [586, 105] width 527 height 45
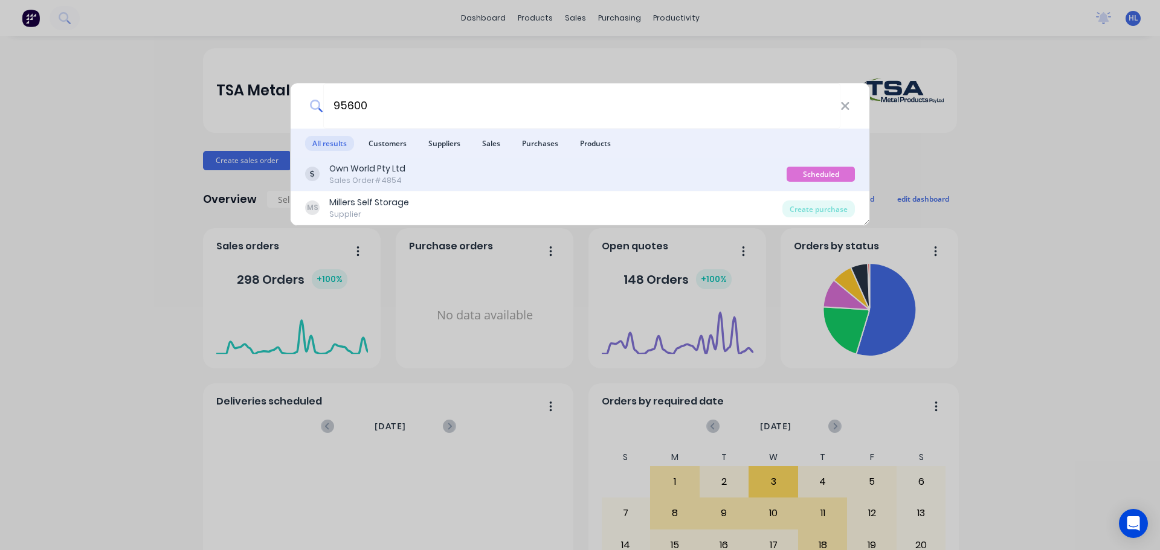
type input "95600"
click at [410, 182] on div "Own World Pty Ltd Sales Order #4854" at bounding box center [545, 174] width 481 height 24
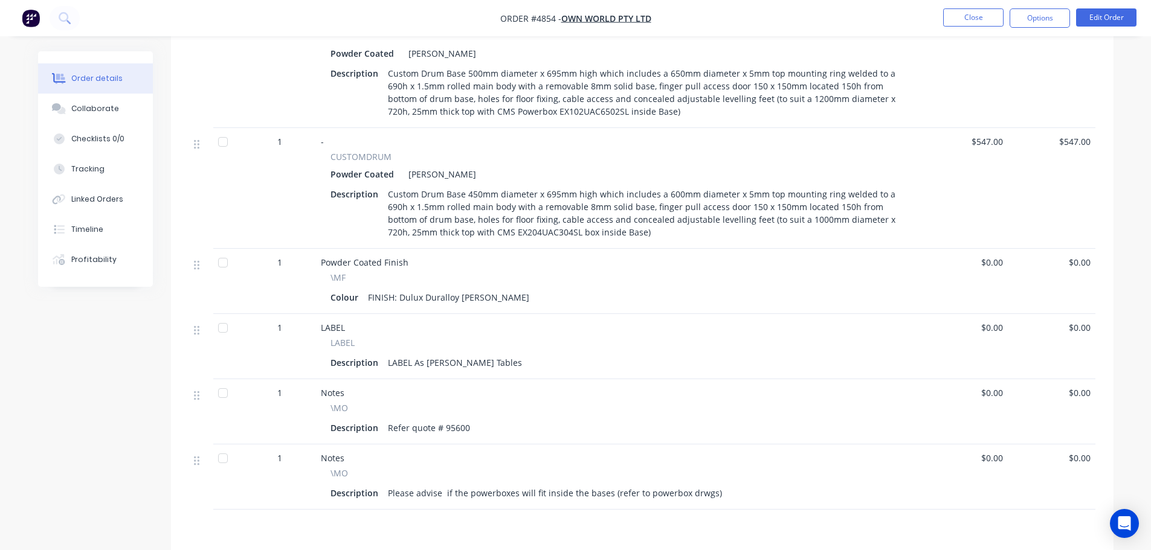
scroll to position [544, 0]
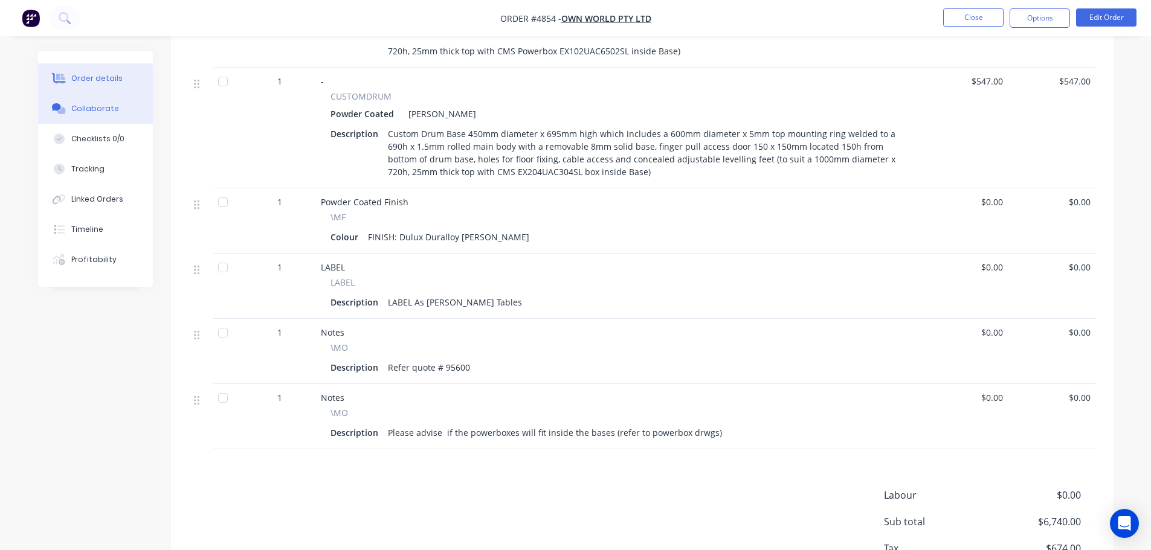
click at [94, 117] on button "Collaborate" at bounding box center [95, 109] width 115 height 30
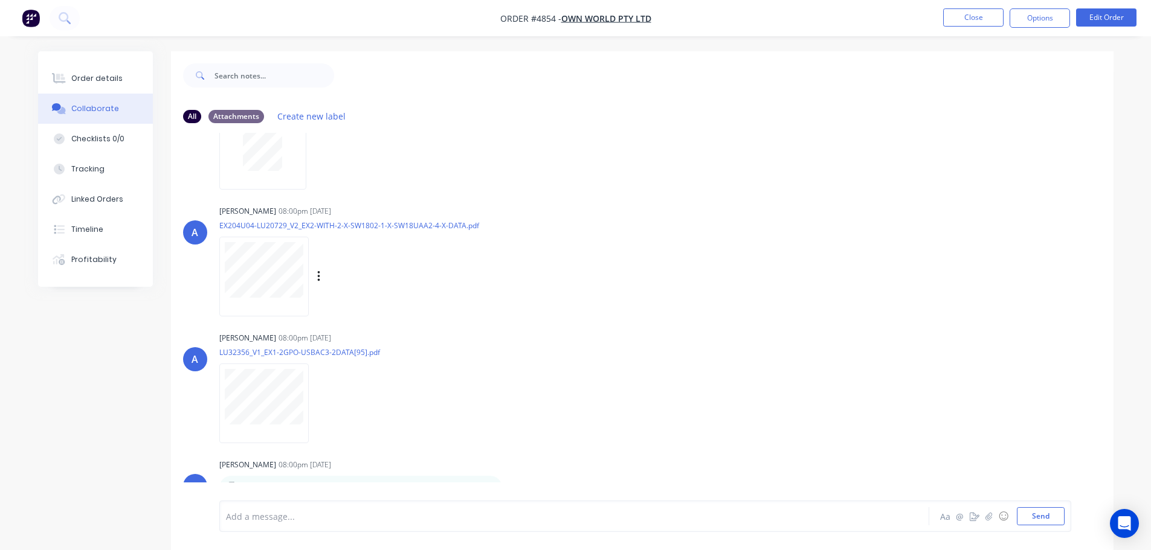
scroll to position [88, 0]
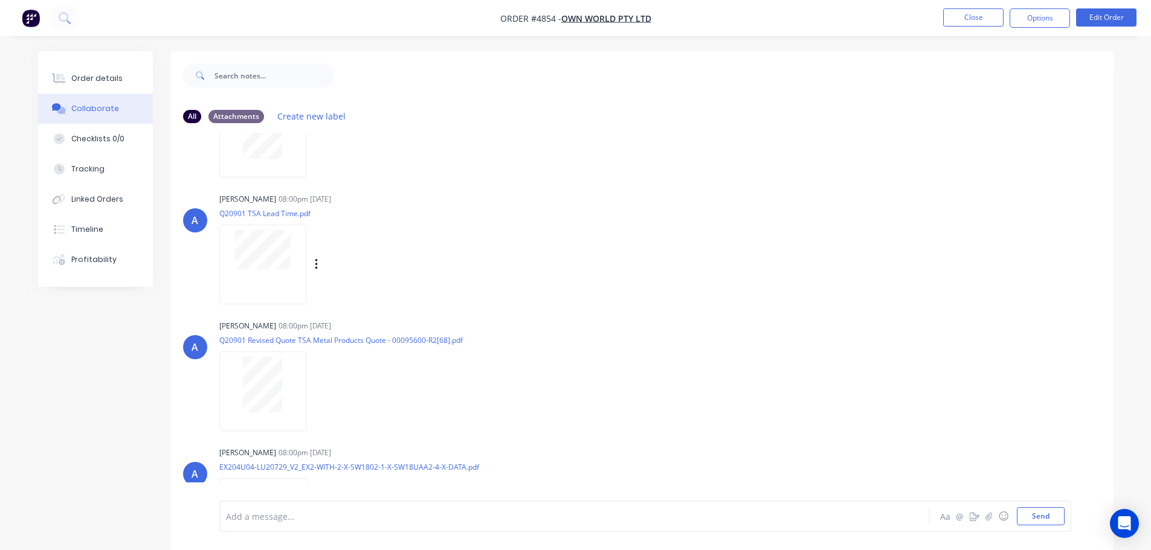
click at [261, 284] on div at bounding box center [262, 264] width 87 height 79
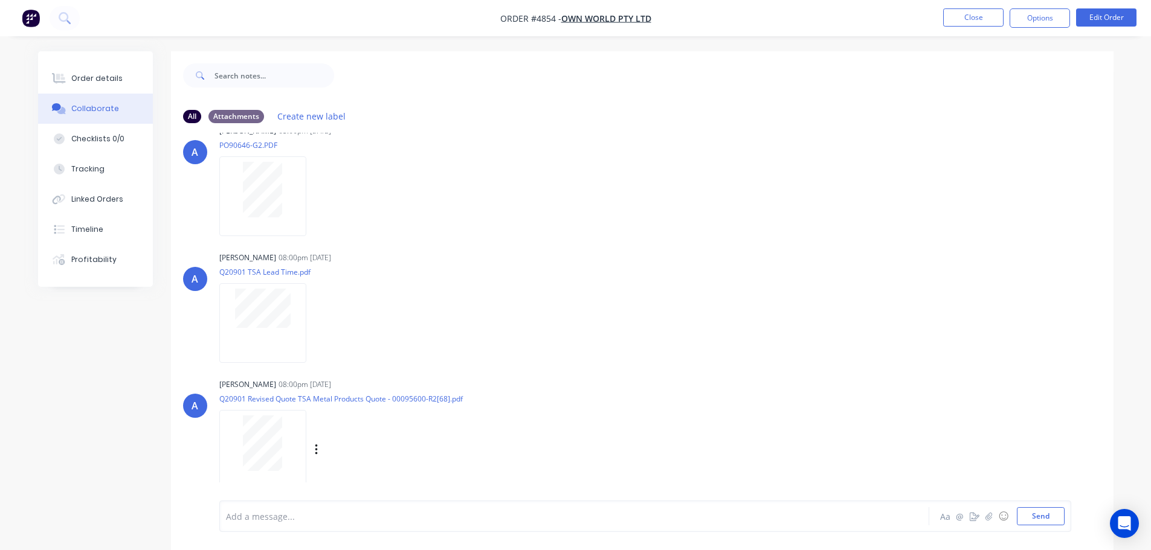
scroll to position [0, 0]
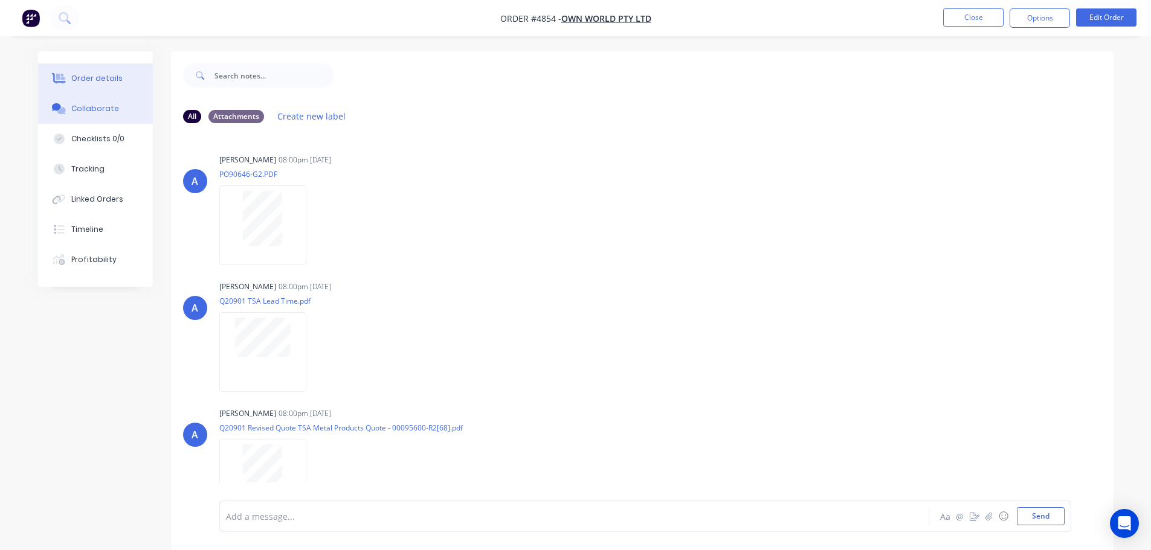
click at [109, 82] on div "Order details" at bounding box center [96, 78] width 51 height 11
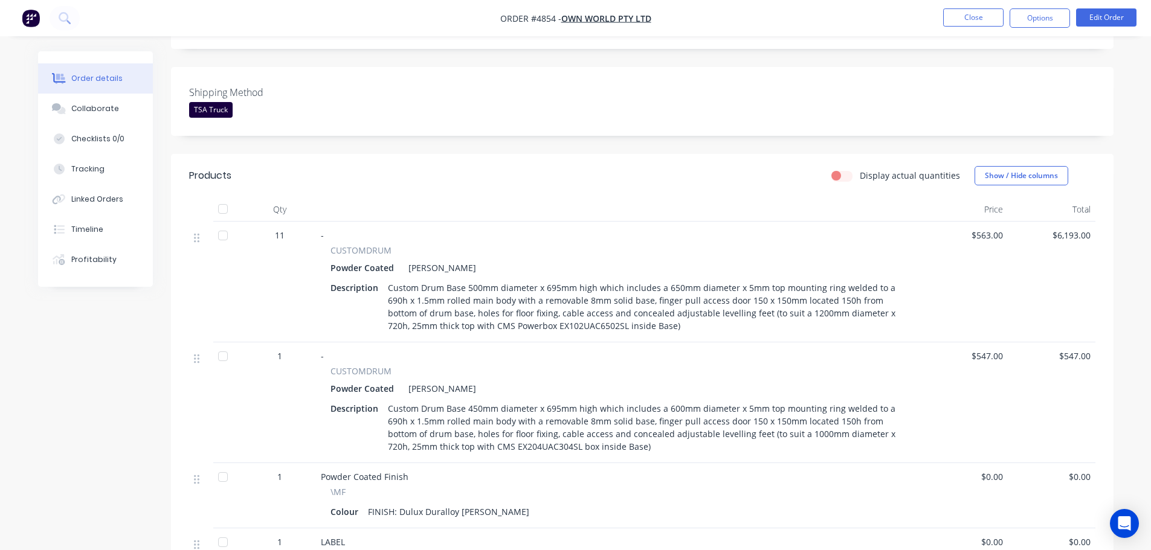
scroll to position [362, 0]
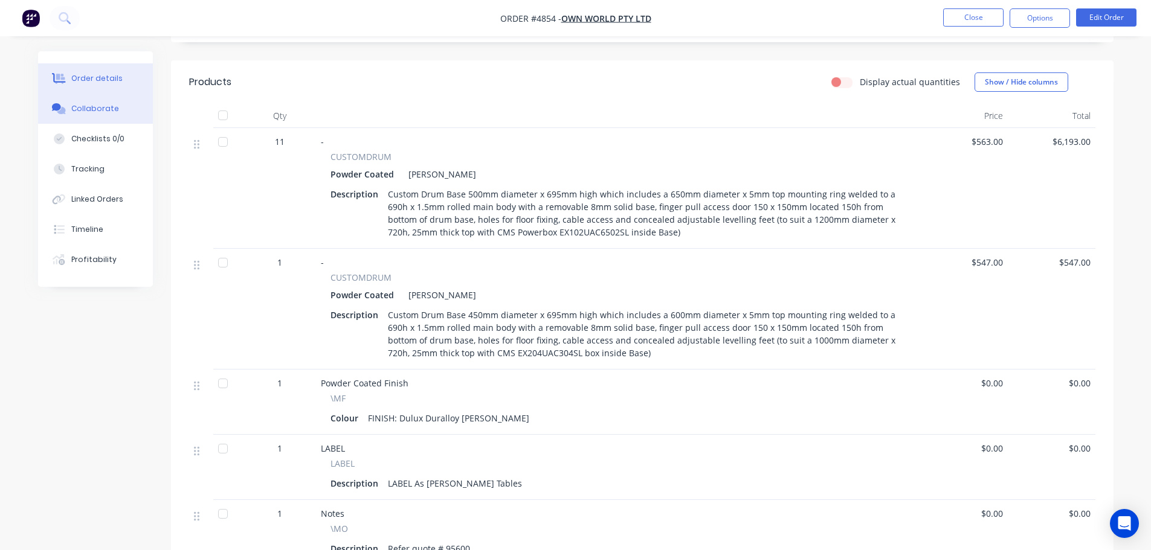
click at [98, 106] on div "Collaborate" at bounding box center [95, 108] width 48 height 11
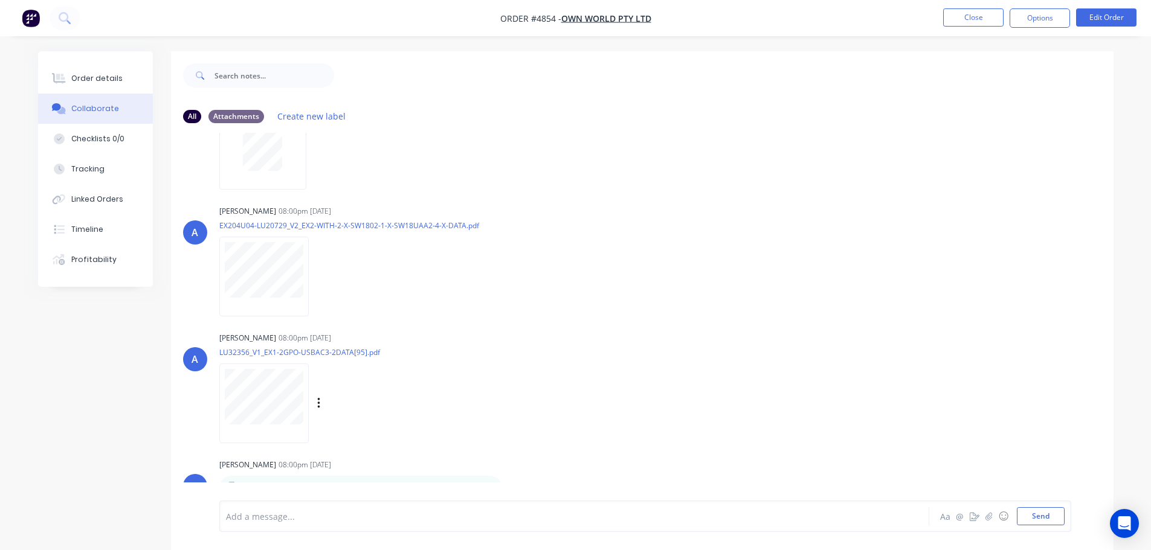
scroll to position [18, 0]
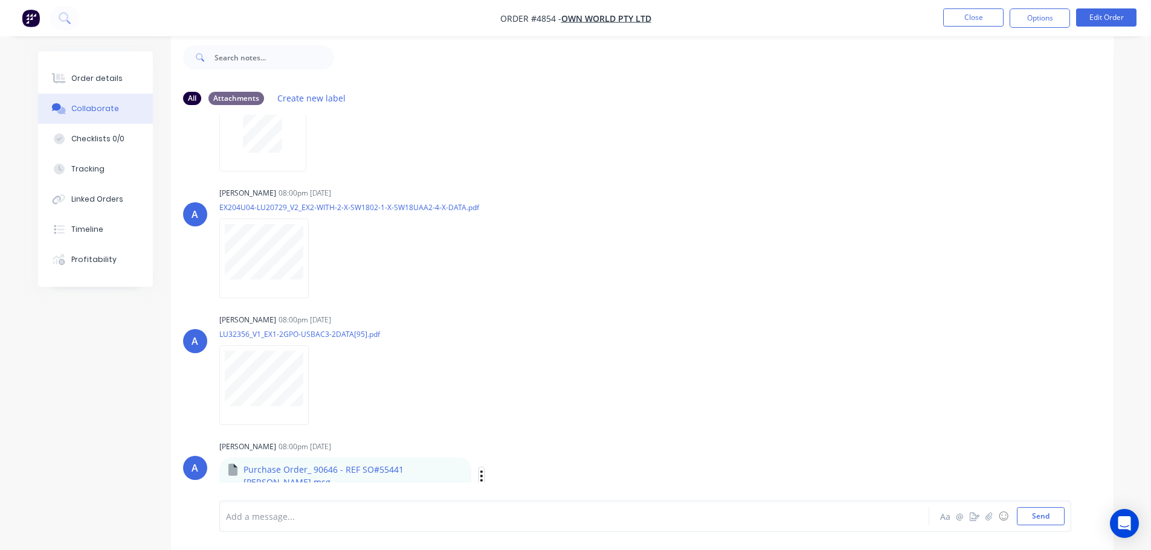
click at [479, 478] on button "button" at bounding box center [481, 476] width 5 height 18
click at [809, 279] on div "A Allisa 08:00pm 28/08/25 EX204U04-LU20729_V2_EX2-WITH-2-X-SW1802-1-X-SW18UAA2-…" at bounding box center [642, 238] width 942 height 109
drag, startPoint x: 525, startPoint y: 414, endPoint x: 492, endPoint y: 474, distance: 67.9
click at [525, 414] on div "Allisa 08:00pm 28/08/25 LU32356_V1_EX1-2GPO-USBAC3-2DATA[95].pdf Labels Download" at bounding box center [407, 365] width 377 height 109
click at [480, 475] on icon "button" at bounding box center [482, 476] width 4 height 14
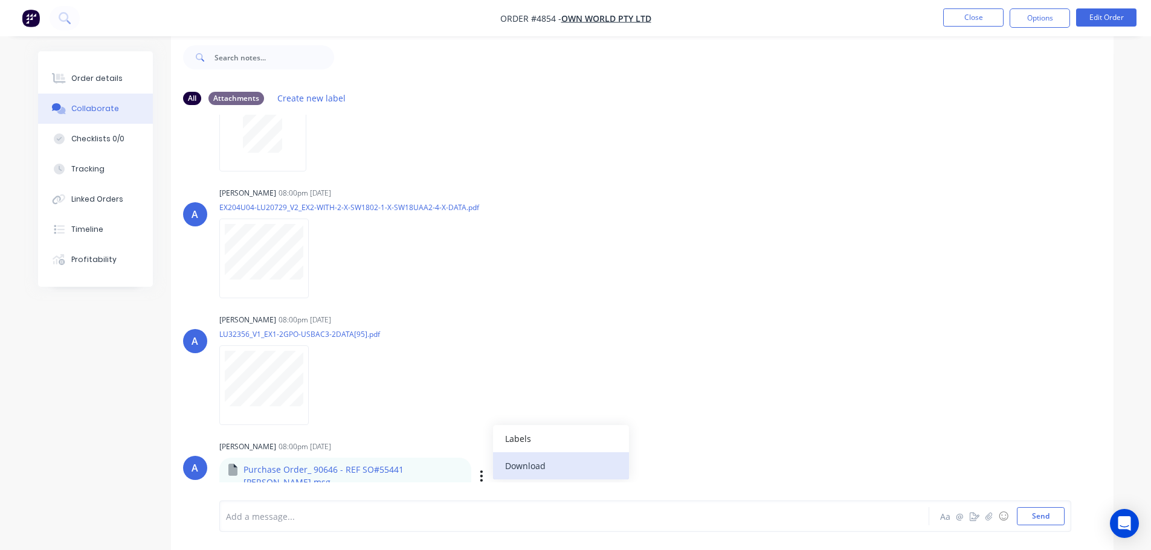
click at [518, 472] on button "Download" at bounding box center [561, 465] width 136 height 27
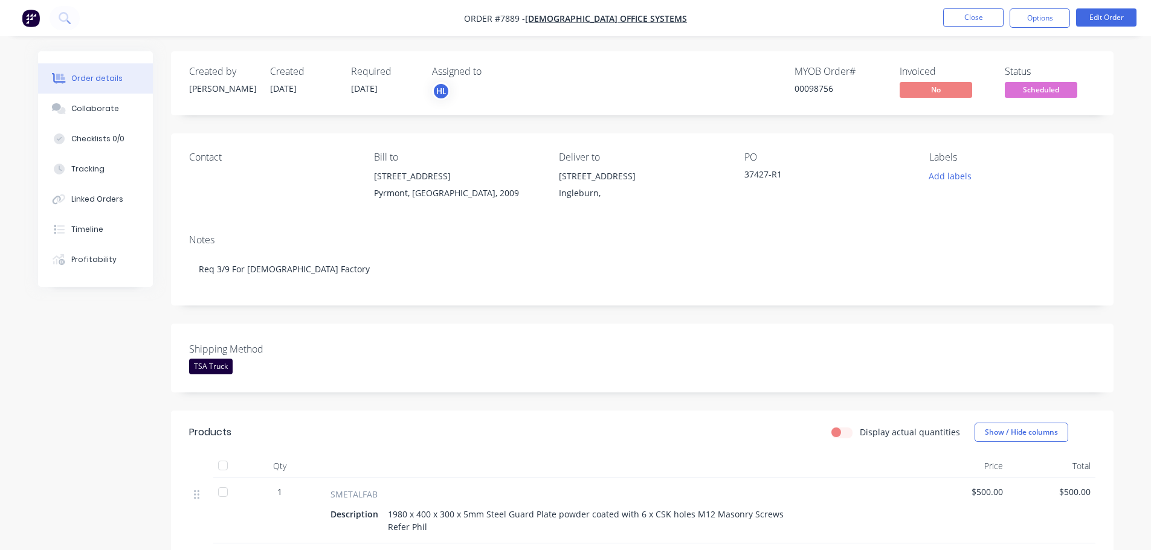
scroll to position [260, 0]
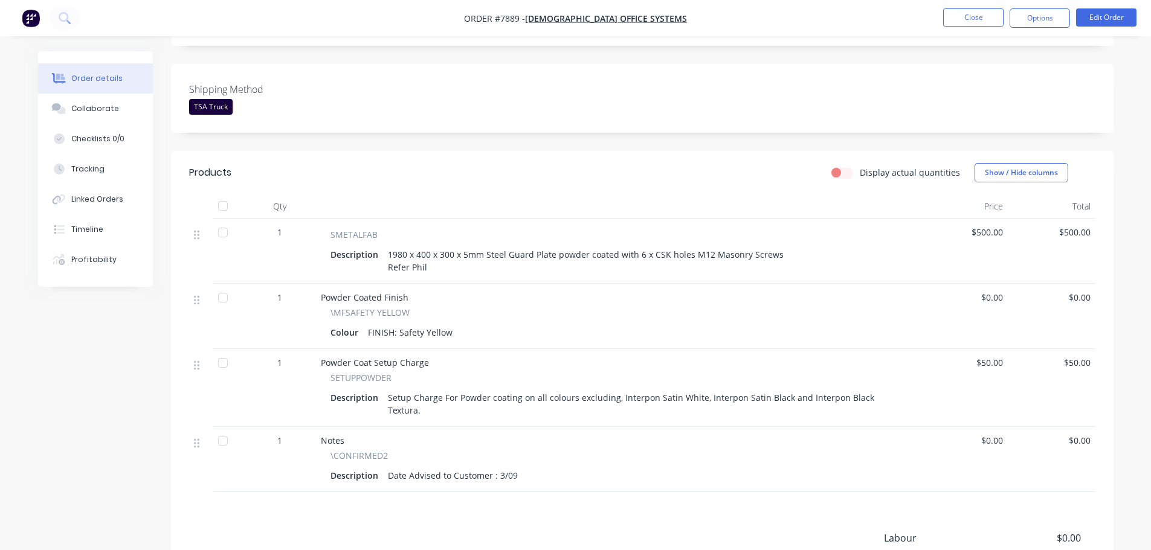
click at [1029, 21] on button "Options" at bounding box center [1039, 17] width 60 height 19
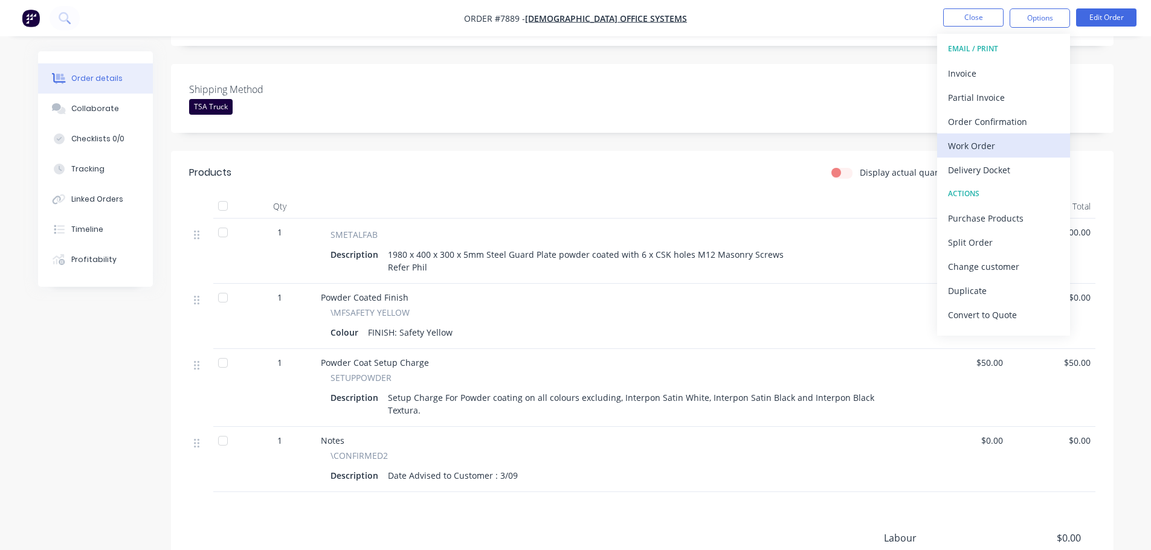
click at [980, 148] on div "Work Order" at bounding box center [1003, 146] width 111 height 18
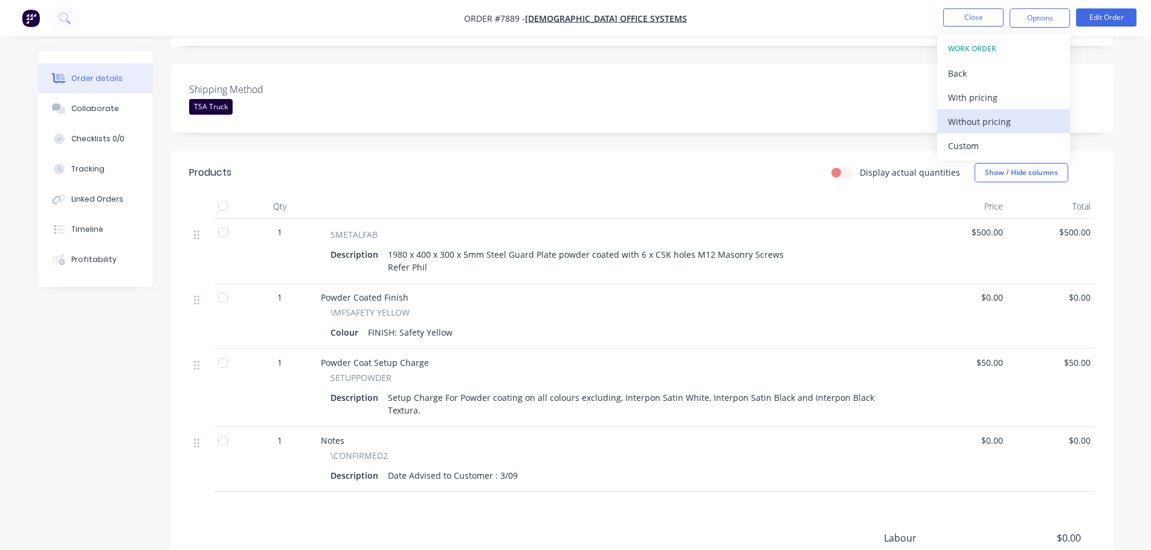
click at [980, 123] on div "Without pricing" at bounding box center [1003, 122] width 111 height 18
click at [472, 98] on div "Shipping Method TSA Truck" at bounding box center [642, 98] width 942 height 69
click at [1124, 17] on button "Edit Order" at bounding box center [1106, 17] width 60 height 18
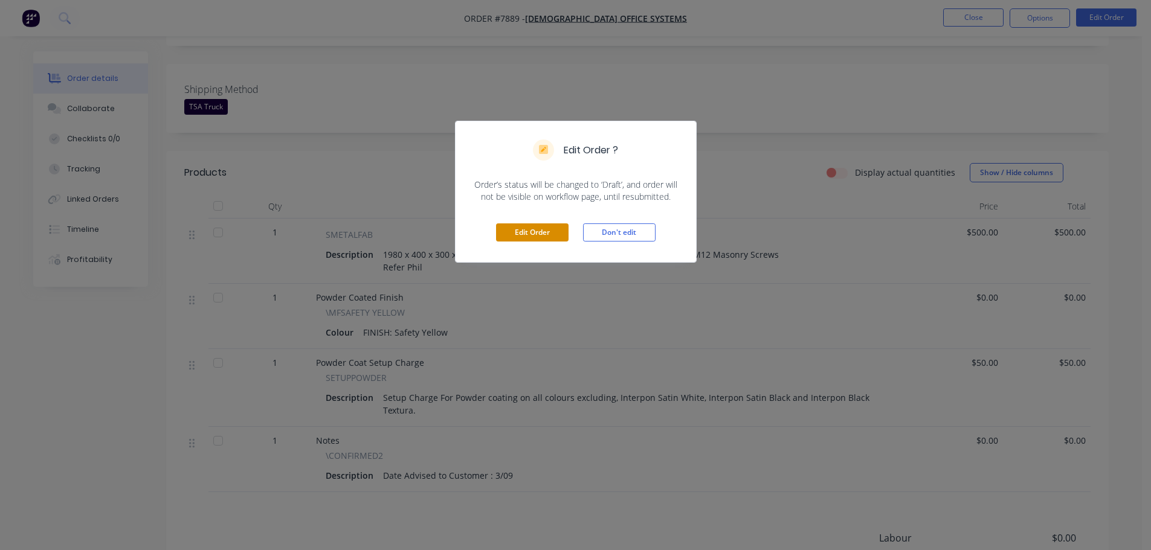
click at [519, 229] on button "Edit Order" at bounding box center [532, 232] width 72 height 18
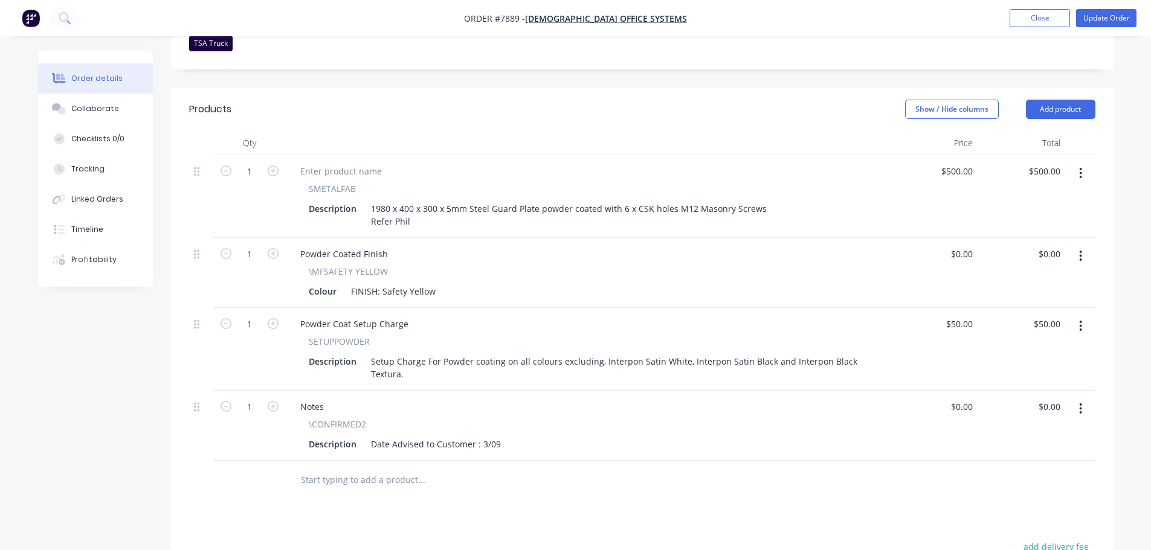
scroll to position [362, 0]
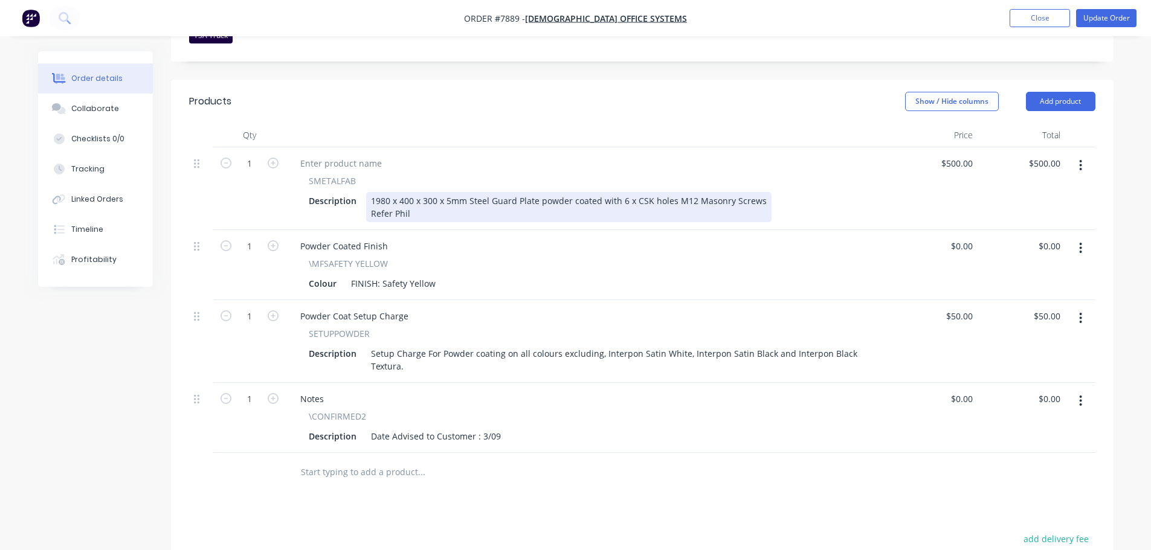
click at [449, 192] on div "1980 x 400 x 300 x 5mm Steel Guard Plate powder coated with 6 x CSK holes M12 M…" at bounding box center [568, 207] width 405 height 30
click at [687, 192] on div "1980 x 400 x 300 x 6mm Steel Guard Plate powder coated with 6 x CSK holes M12 M…" at bounding box center [568, 207] width 405 height 30
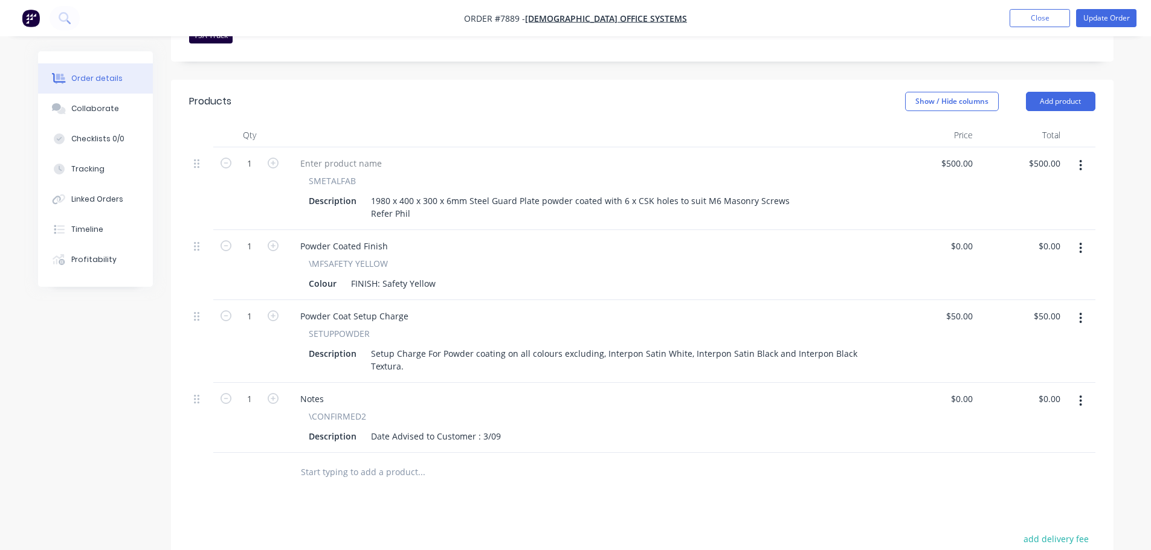
click at [657, 92] on div "Show / Hide columns Add product" at bounding box center [737, 101] width 713 height 19
click at [1105, 18] on button "Update Order" at bounding box center [1106, 18] width 60 height 18
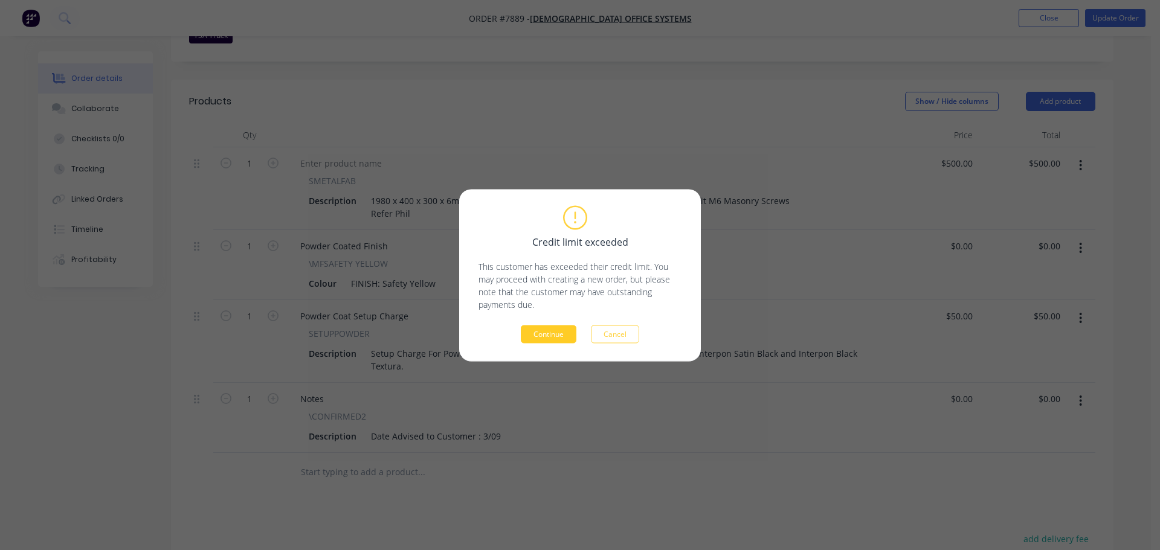
click at [563, 336] on button "Continue" at bounding box center [549, 334] width 56 height 18
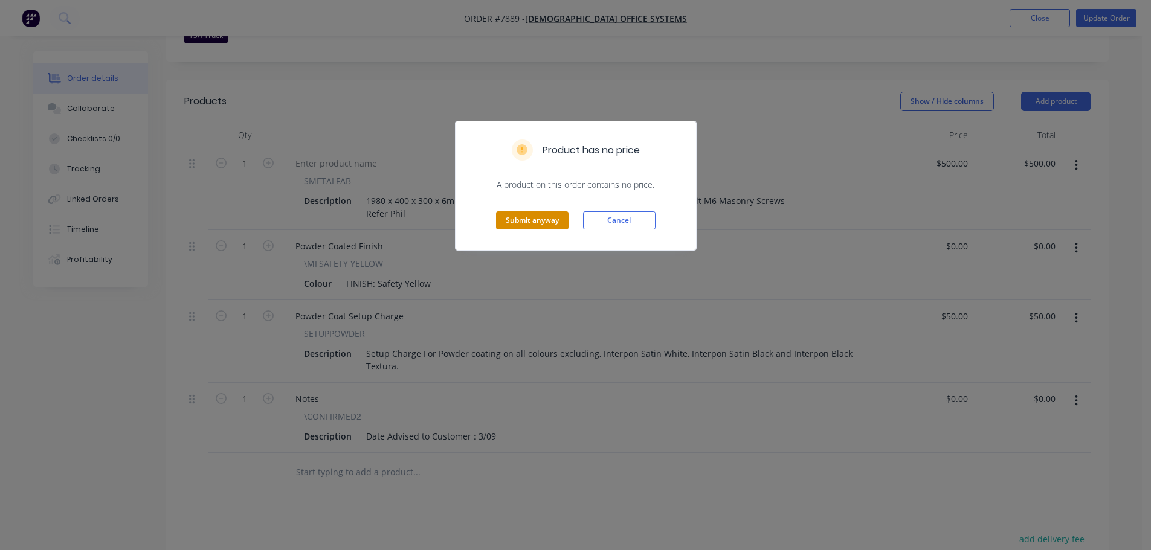
click at [531, 223] on button "Submit anyway" at bounding box center [532, 220] width 72 height 18
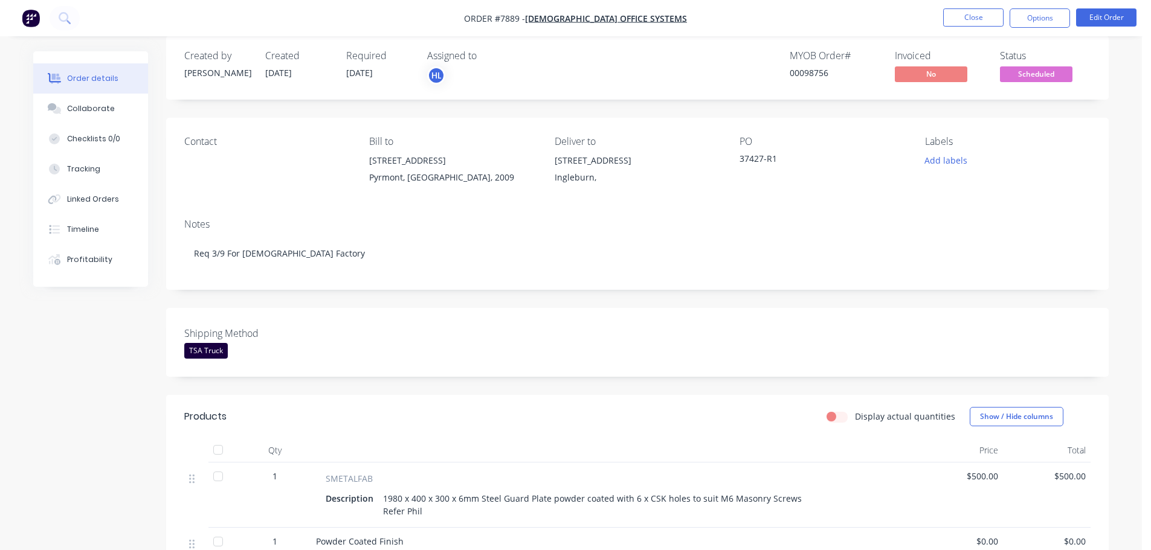
scroll to position [0, 0]
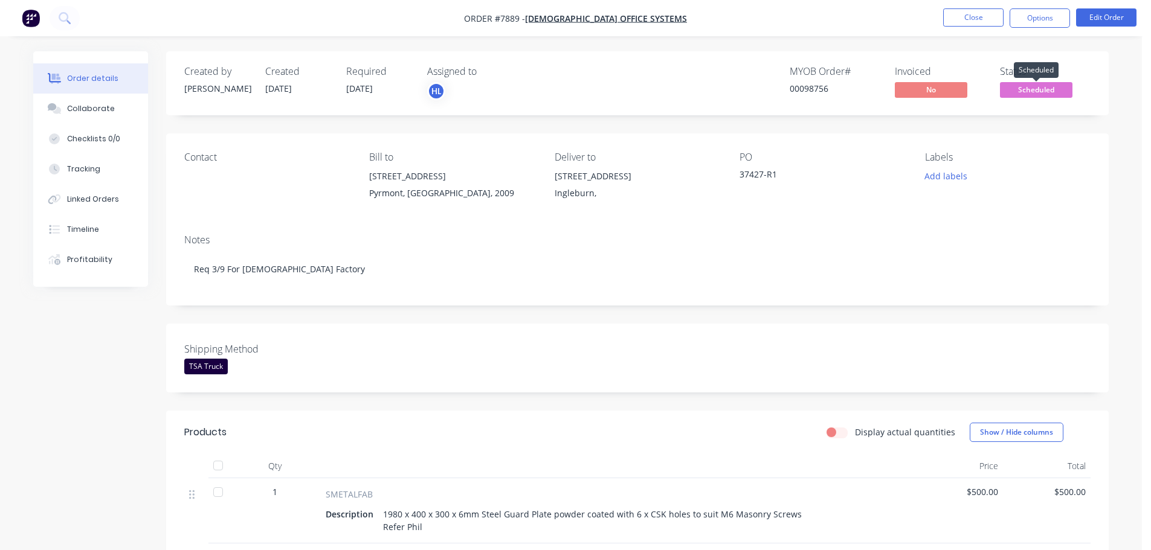
click at [1027, 91] on span "Scheduled" at bounding box center [1036, 89] width 72 height 15
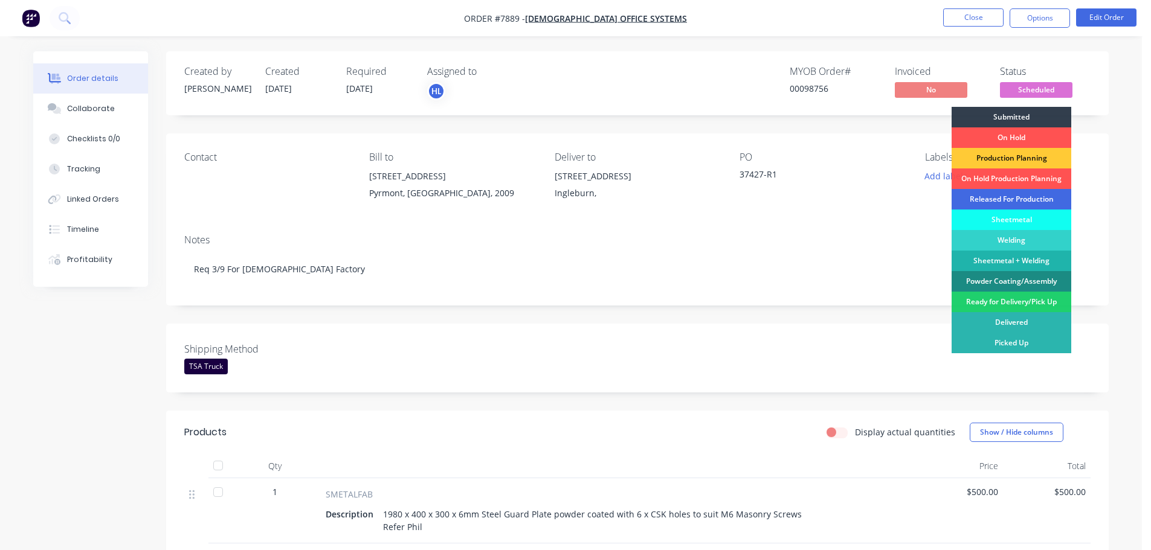
click at [1003, 196] on div "Released For Production" at bounding box center [1011, 199] width 120 height 21
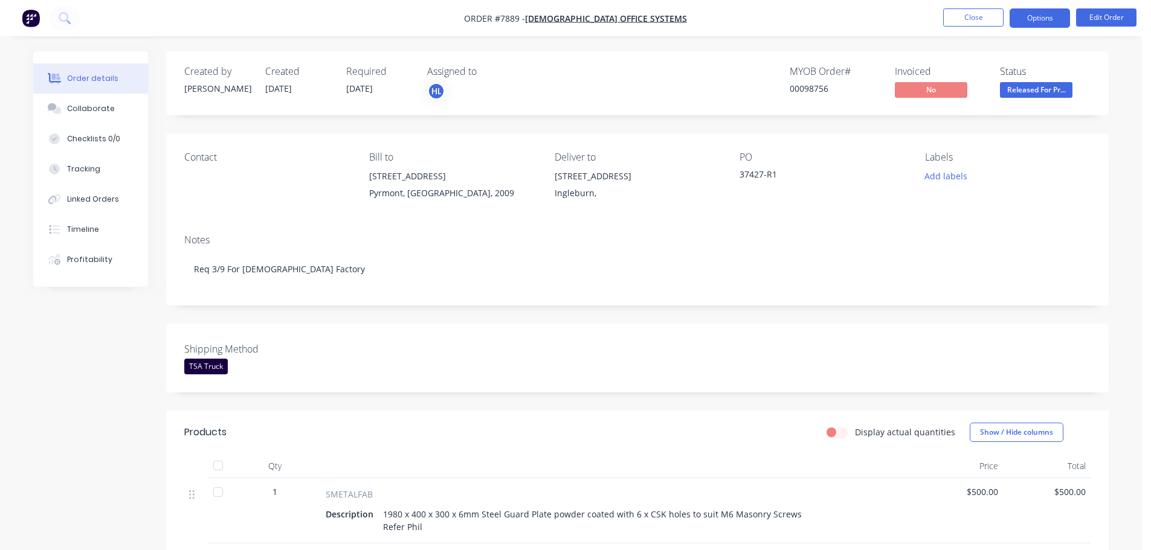
click at [1045, 26] on button "Options" at bounding box center [1039, 17] width 60 height 19
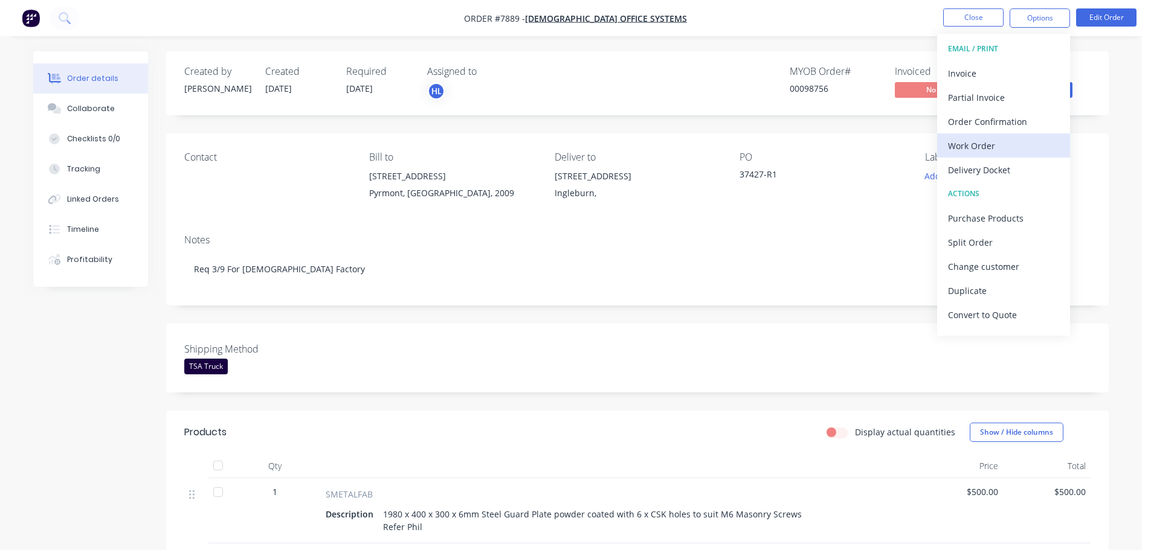
click at [980, 141] on div "Work Order" at bounding box center [1003, 146] width 111 height 18
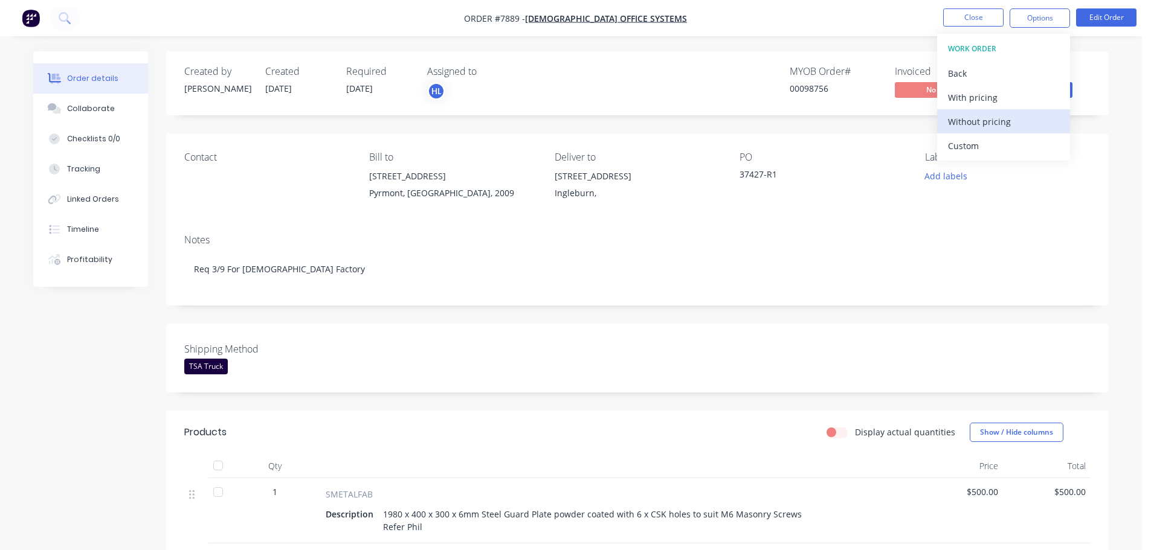
click at [983, 120] on div "Without pricing" at bounding box center [1003, 122] width 111 height 18
click at [89, 366] on div "Created by Allisa Created 29/08/25 Required 09/09/25 Assigned to HL MYOB Order …" at bounding box center [570, 495] width 1075 height 889
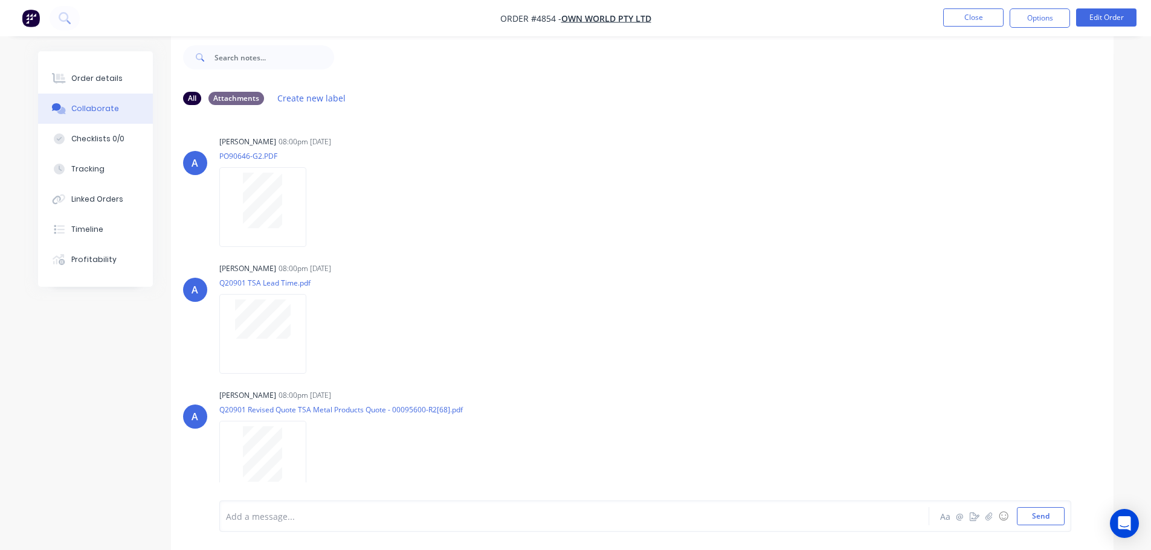
scroll to position [329, 0]
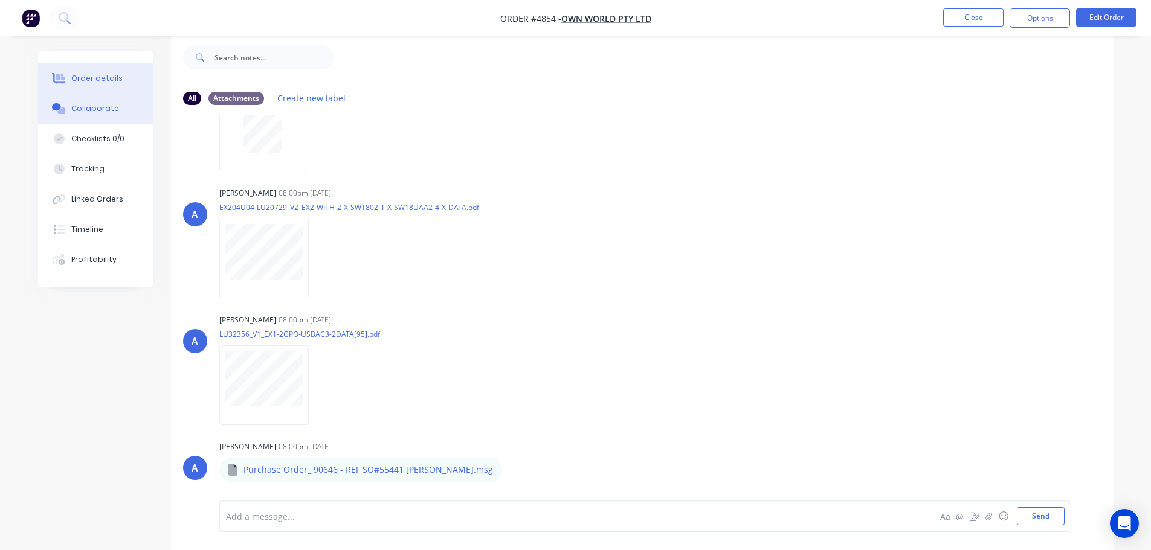
click at [91, 80] on div "Order details" at bounding box center [96, 78] width 51 height 11
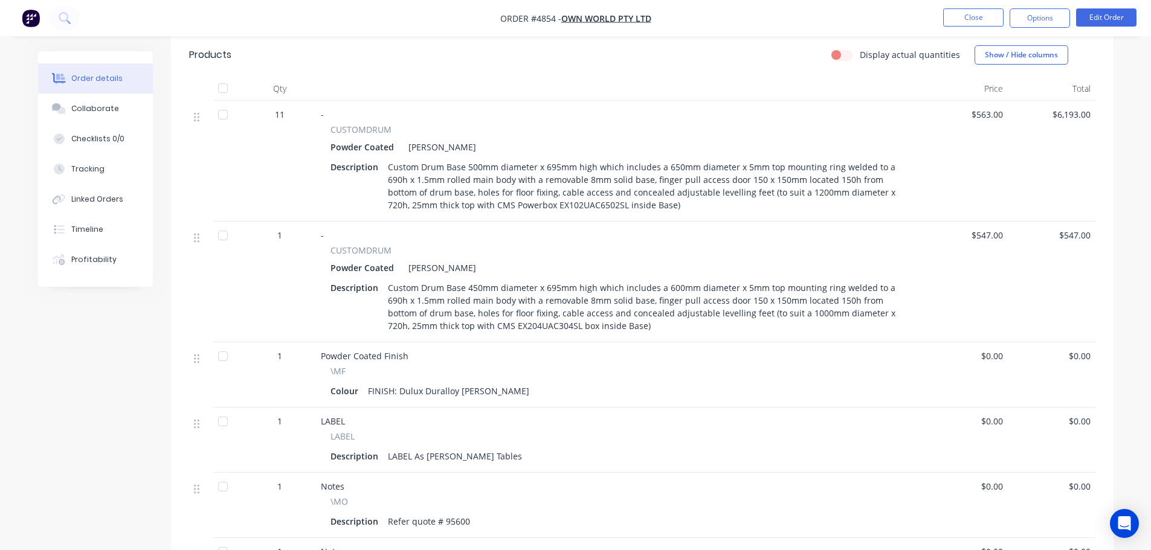
scroll to position [501, 0]
